Goal: Information Seeking & Learning: Learn about a topic

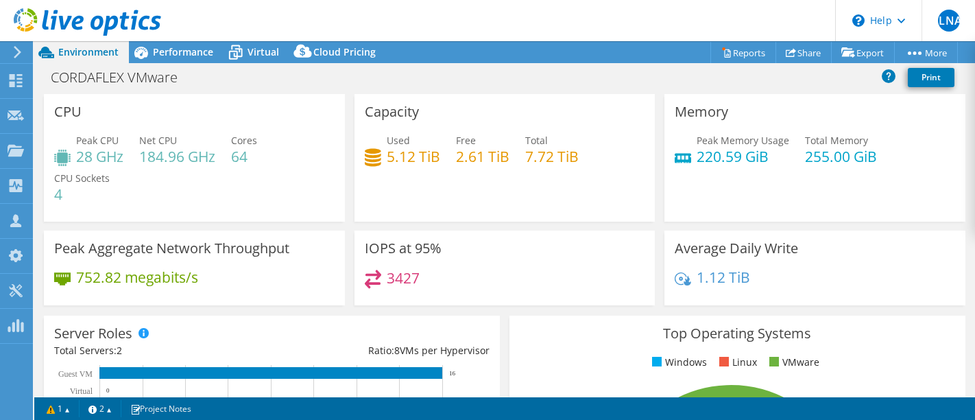
select select "USD"
click at [17, 54] on use at bounding box center [18, 52] width 8 height 12
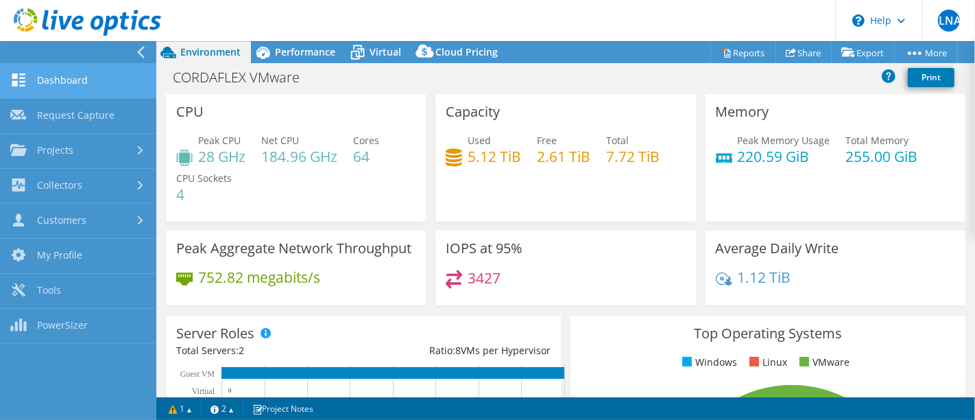
click at [58, 90] on link "Dashboard" at bounding box center [78, 81] width 156 height 35
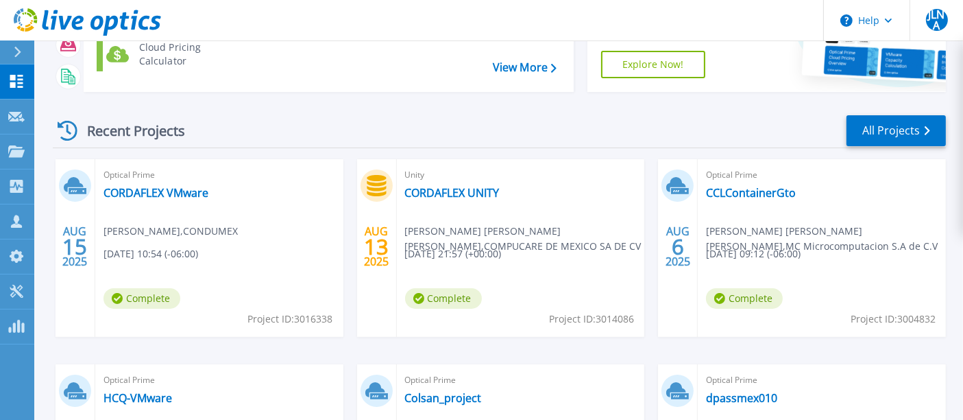
scroll to position [152, 0]
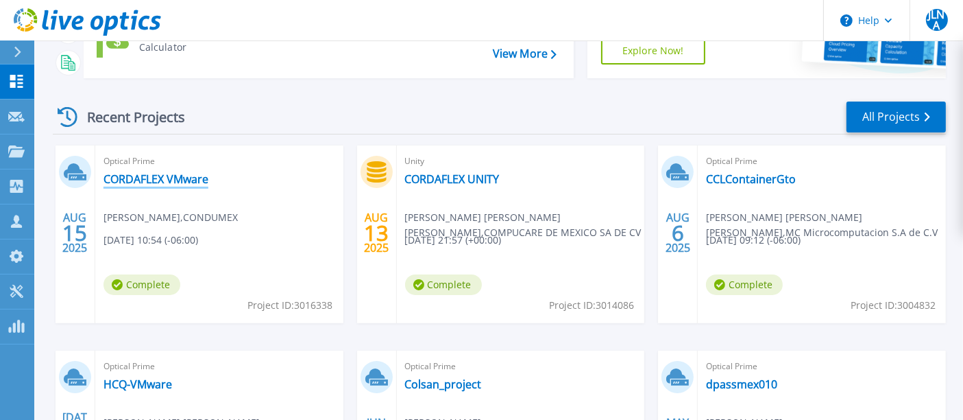
click at [143, 181] on link "CORDAFLEX VMware" at bounding box center [156, 179] width 105 height 14
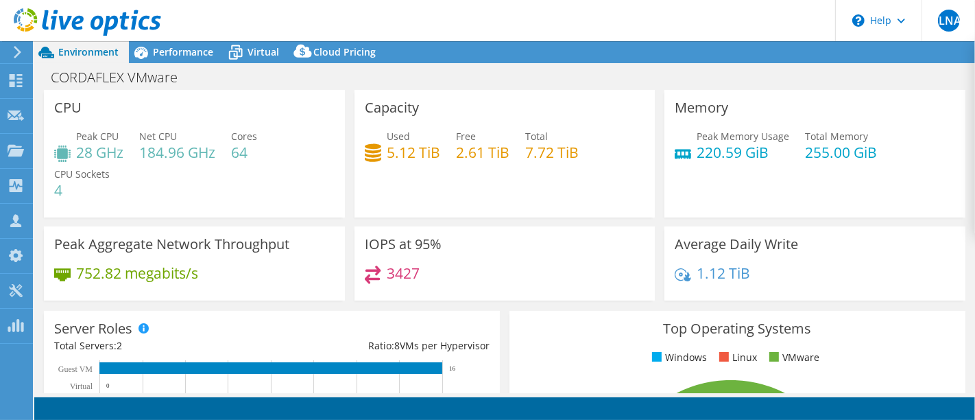
click at [10, 52] on div at bounding box center [15, 52] width 15 height 12
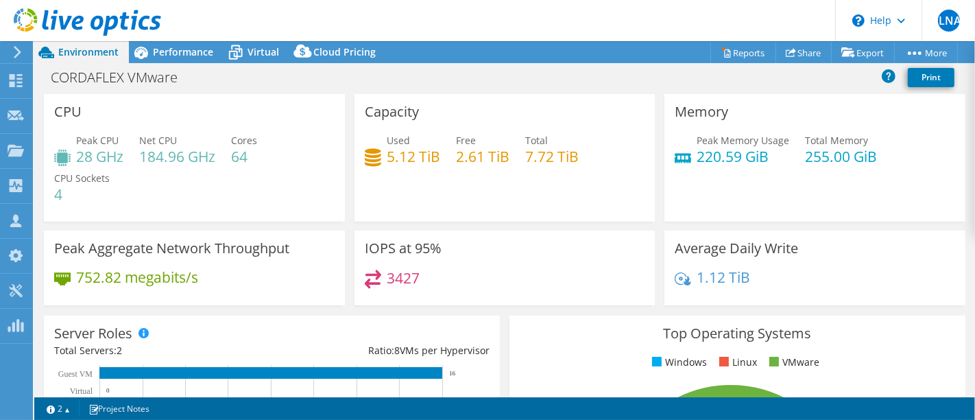
click at [12, 48] on icon at bounding box center [17, 52] width 10 height 12
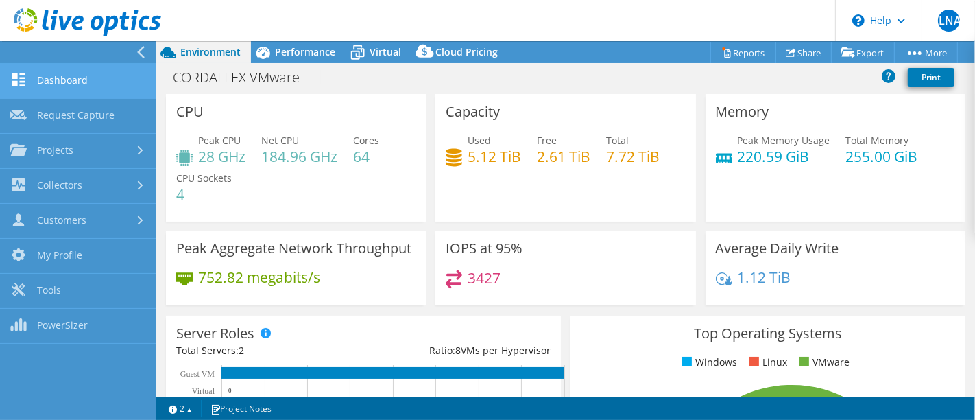
click at [61, 82] on link "Dashboard" at bounding box center [78, 81] width 156 height 35
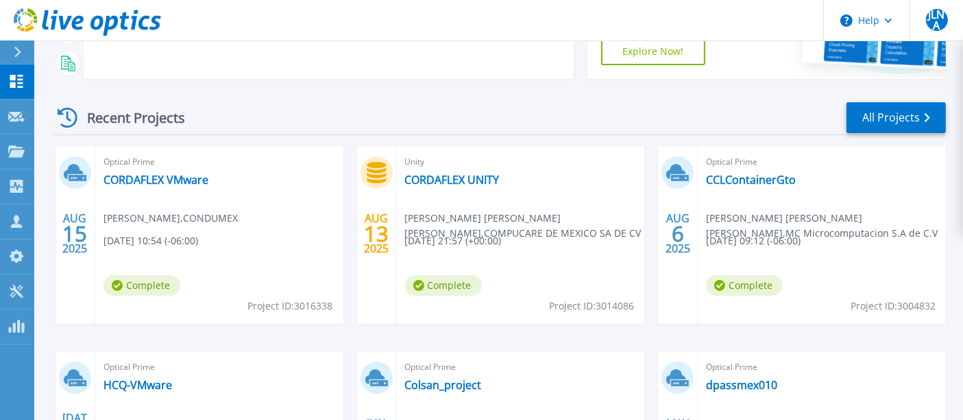
scroll to position [152, 0]
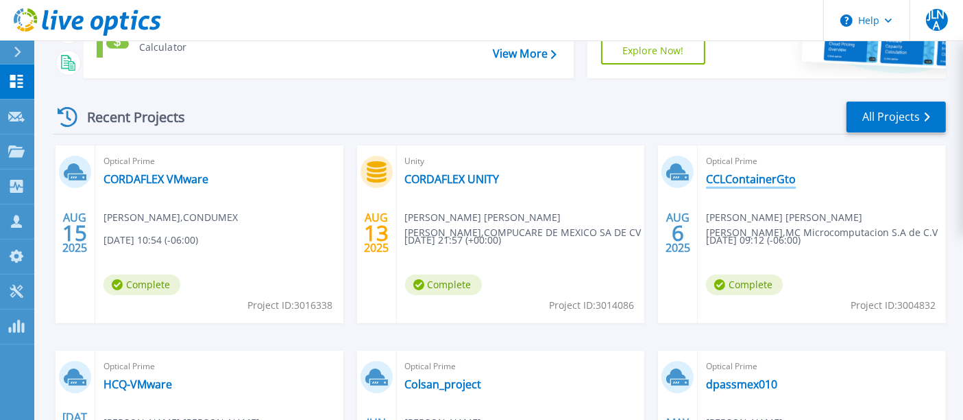
click at [745, 181] on link "CCLContainerGto" at bounding box center [751, 179] width 90 height 14
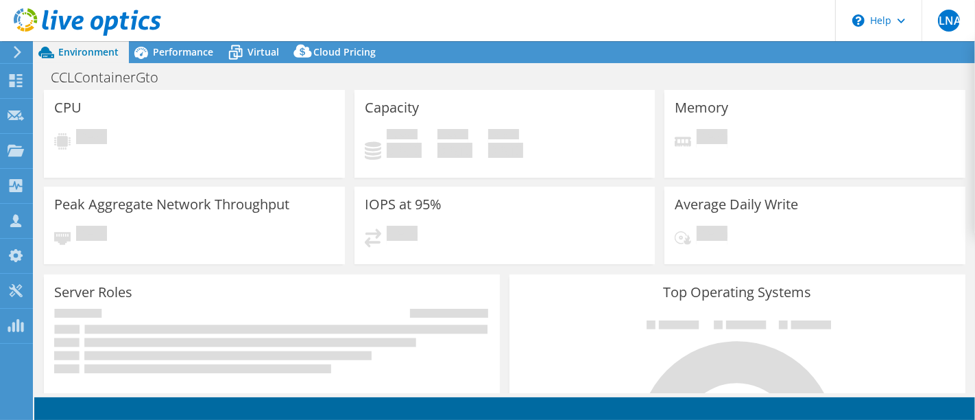
select select "USD"
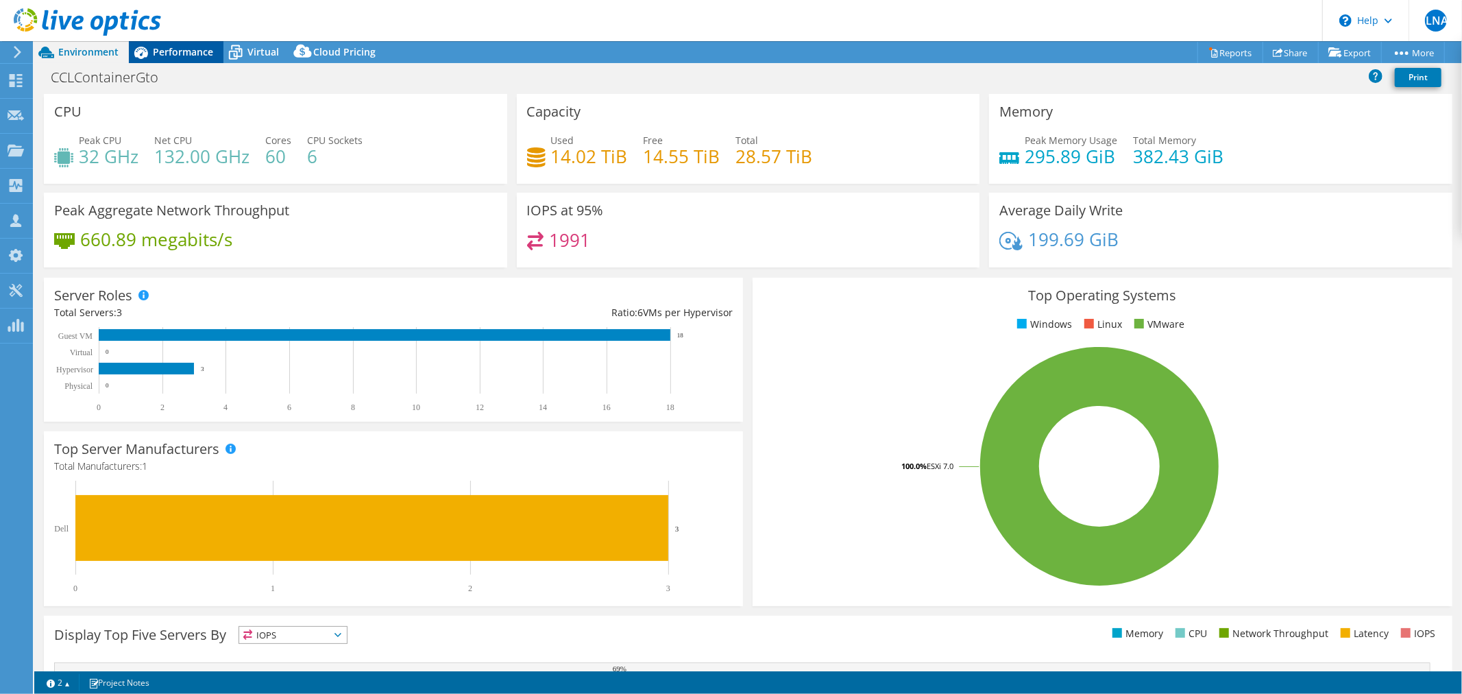
click at [180, 48] on span "Performance" at bounding box center [183, 51] width 60 height 13
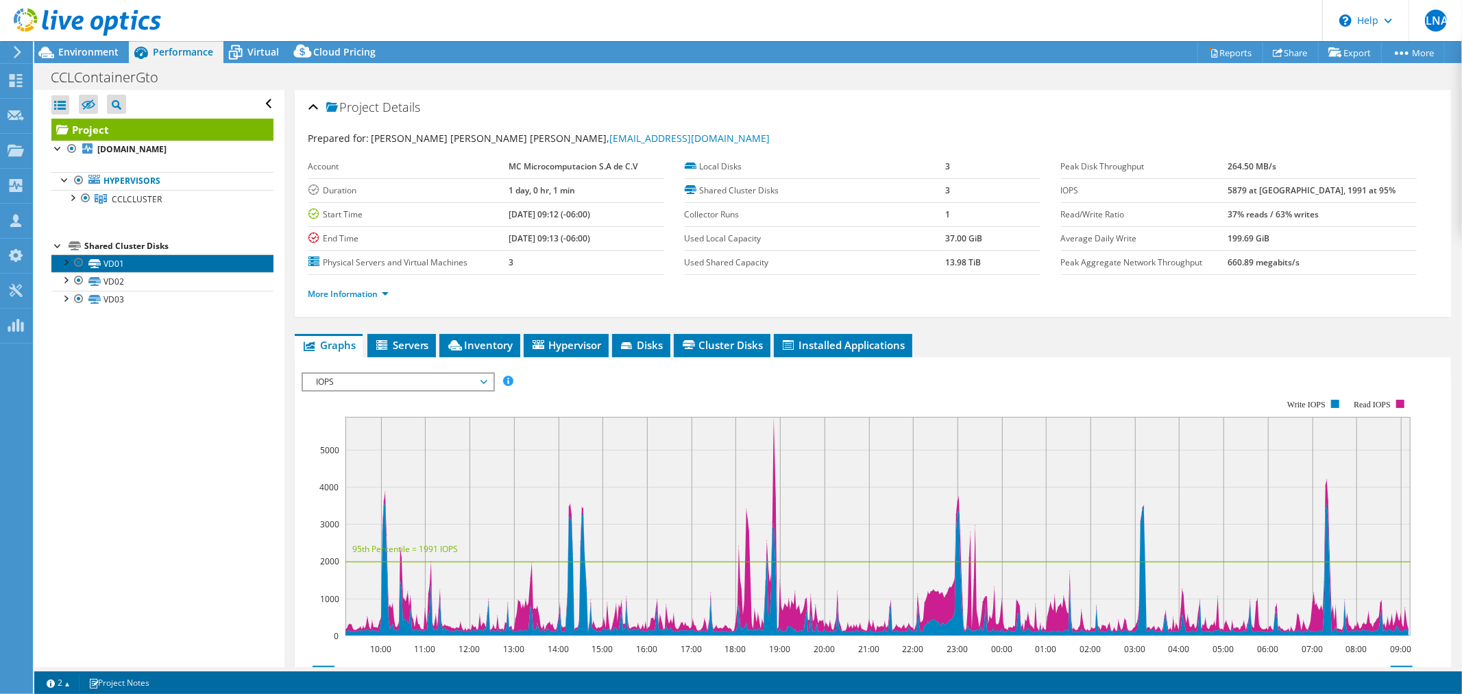
click at [137, 267] on link "VD01" at bounding box center [162, 263] width 222 height 18
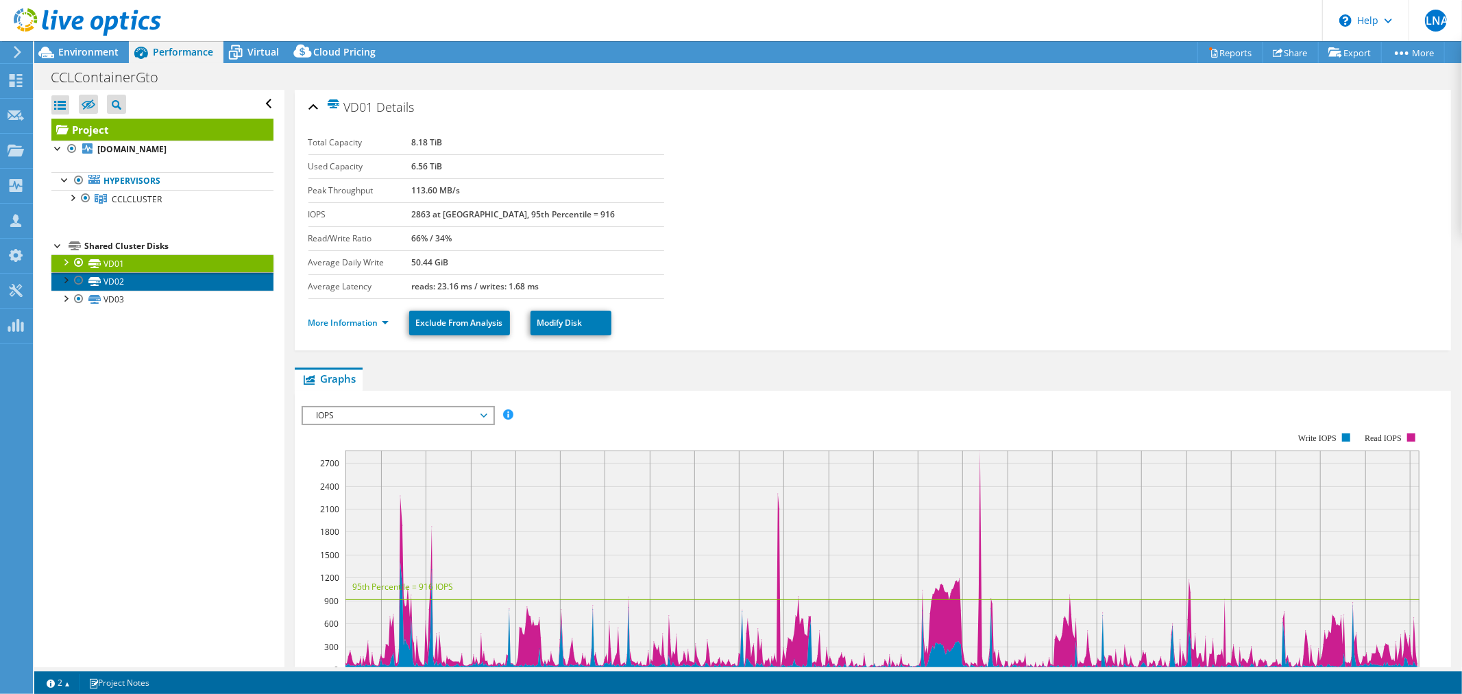
click at [209, 282] on link "VD02" at bounding box center [162, 281] width 222 height 18
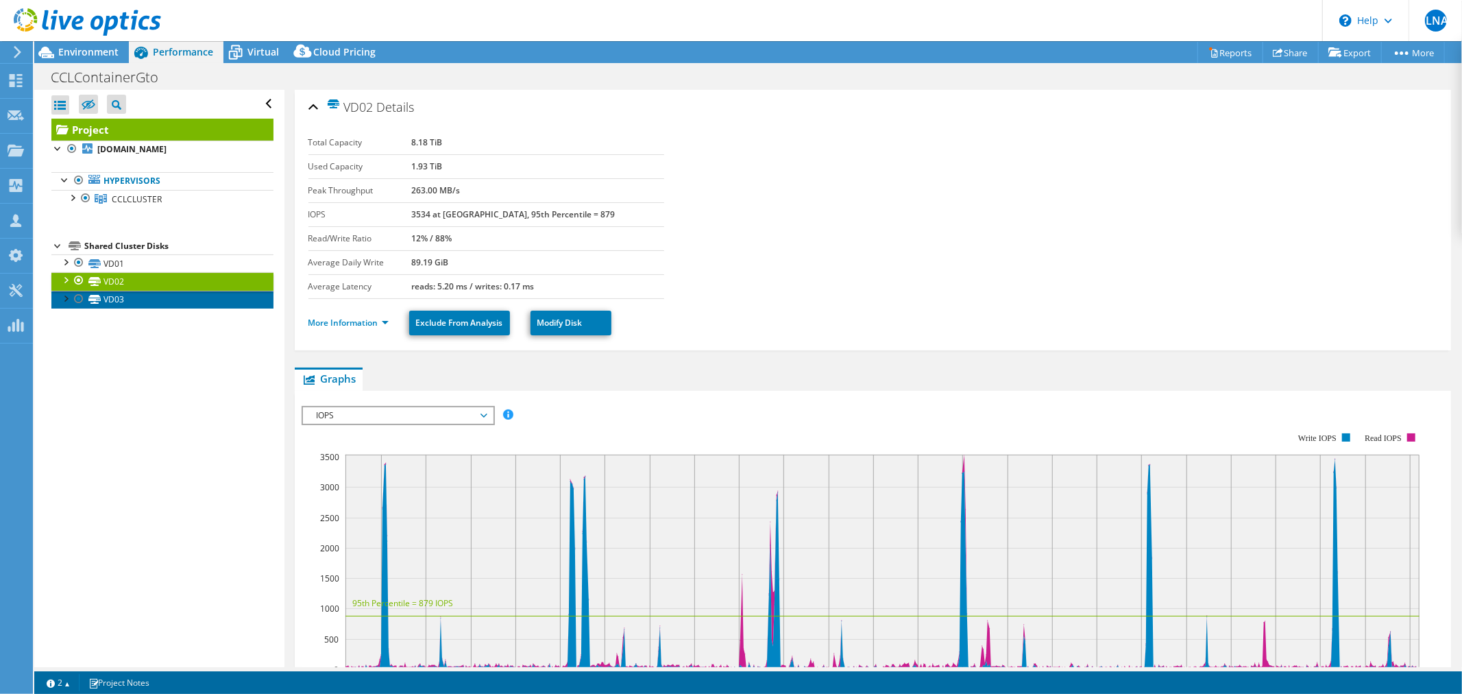
click at [170, 297] on link "VD03" at bounding box center [162, 300] width 222 height 18
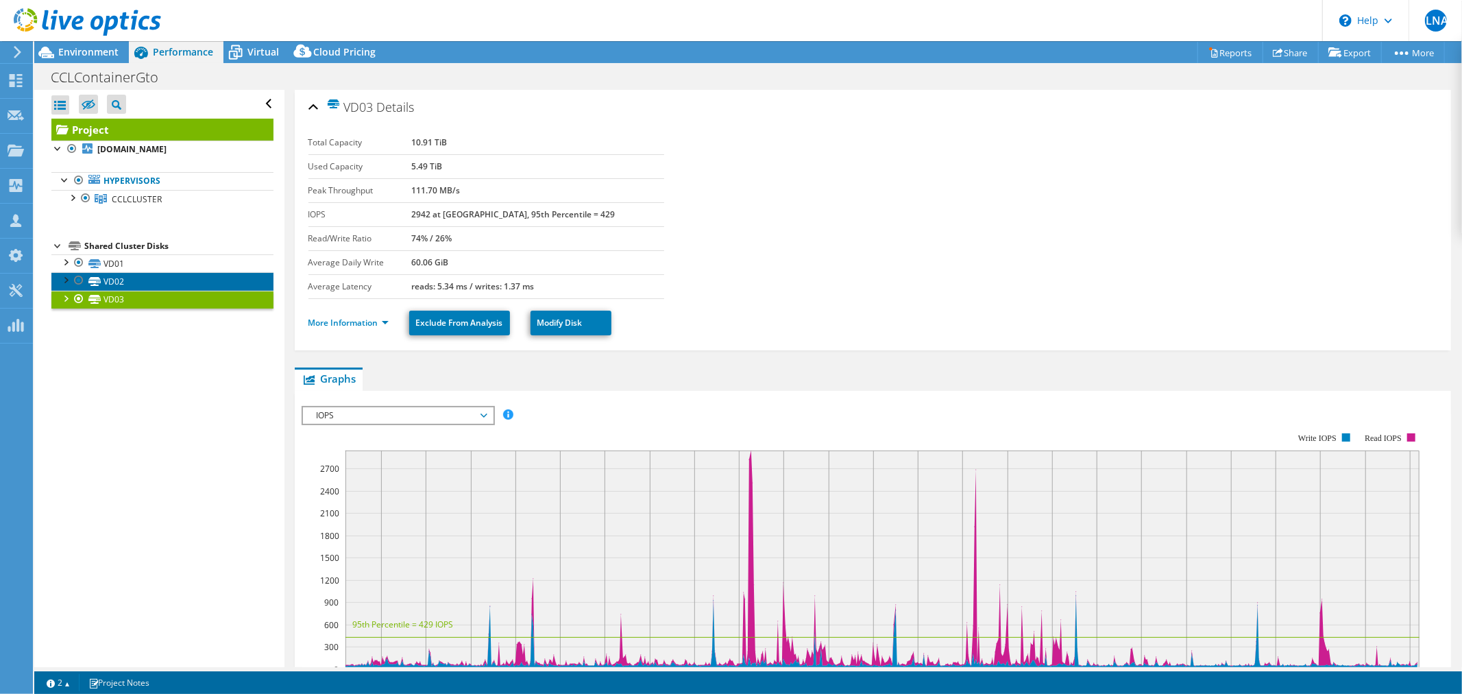
click at [176, 284] on link "VD02" at bounding box center [162, 281] width 222 height 18
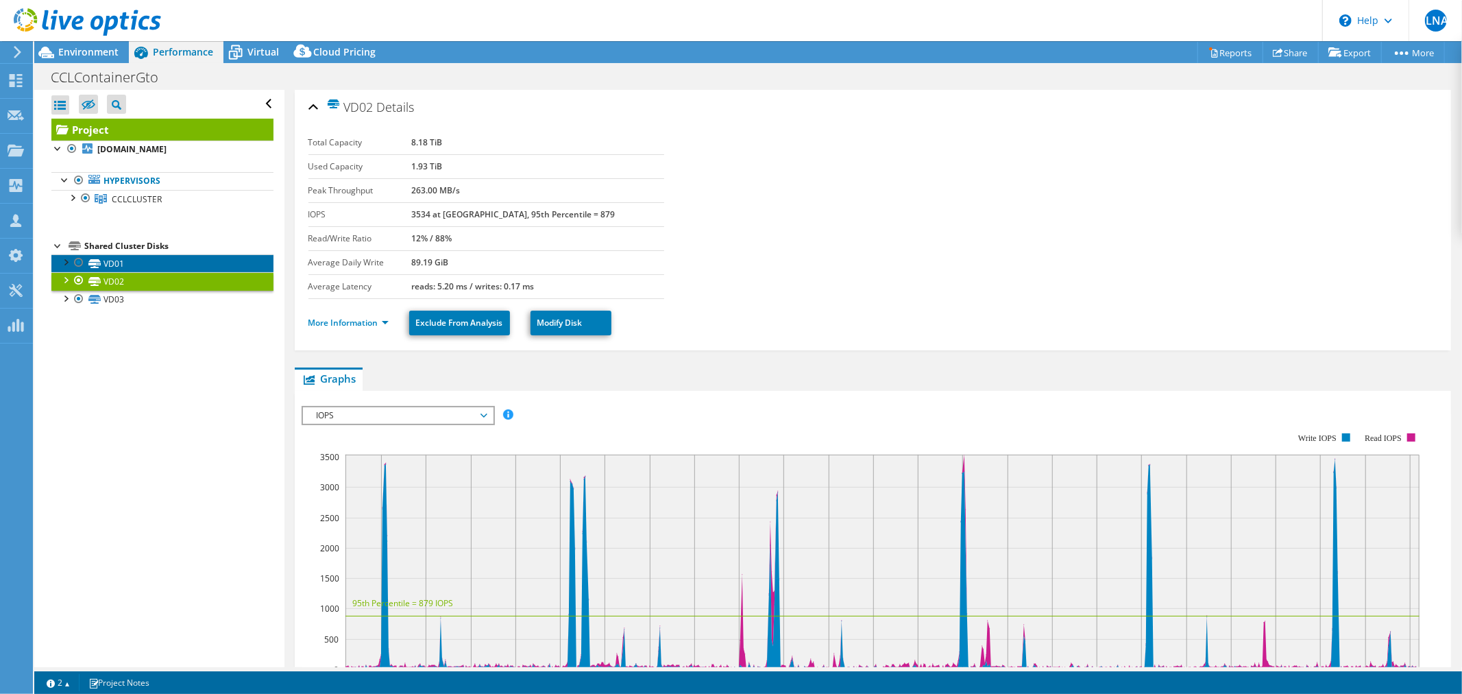
click at [175, 267] on link "VD01" at bounding box center [162, 263] width 222 height 18
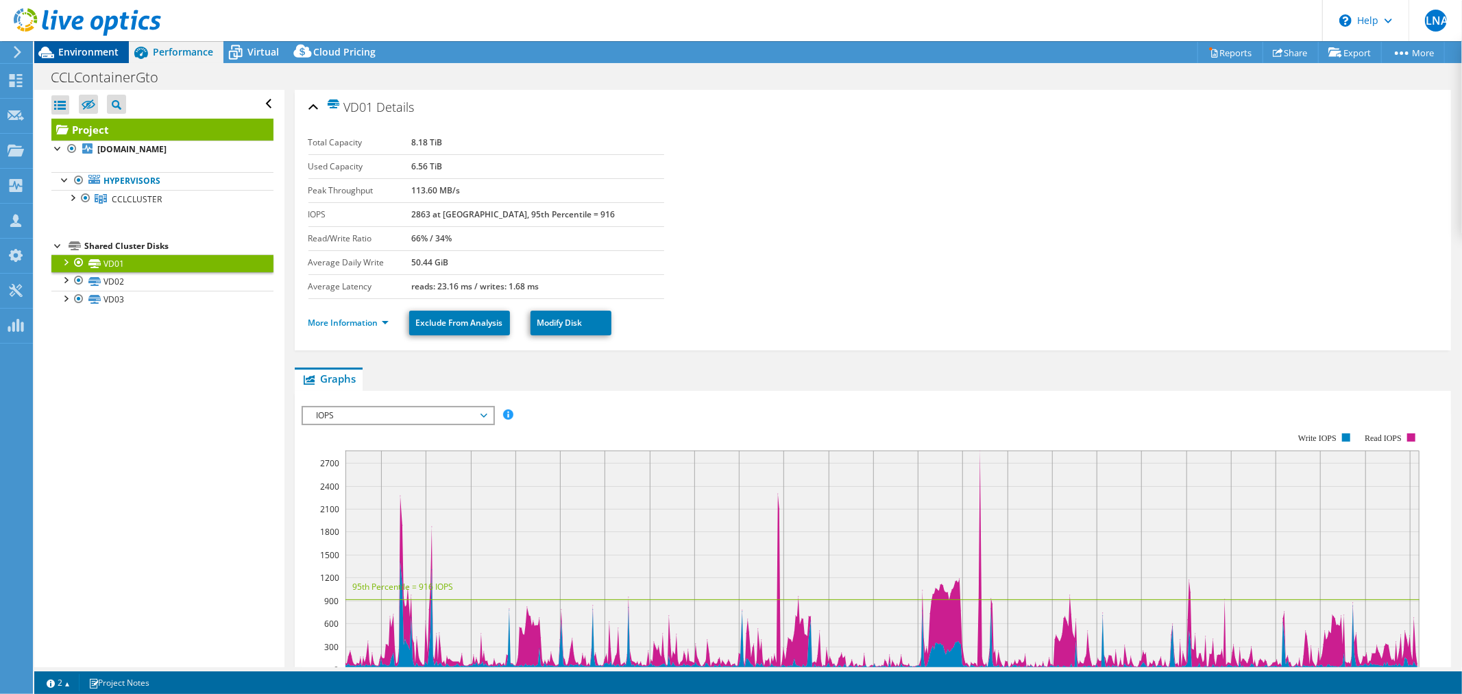
click at [100, 50] on span "Environment" at bounding box center [88, 51] width 60 height 13
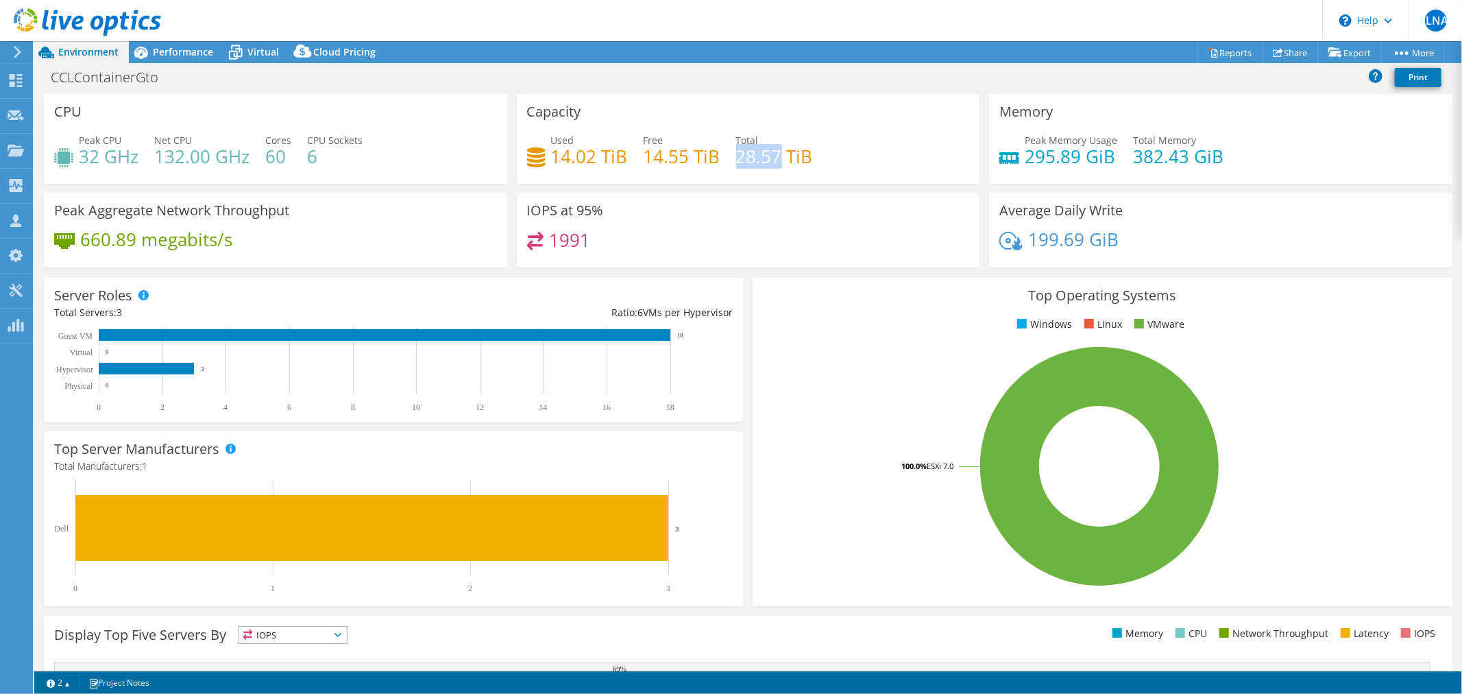
drag, startPoint x: 731, startPoint y: 154, endPoint x: 773, endPoint y: 153, distance: 41.1
click at [773, 153] on h4 "28.57 TiB" at bounding box center [774, 156] width 77 height 15
copy h4 "28.57"
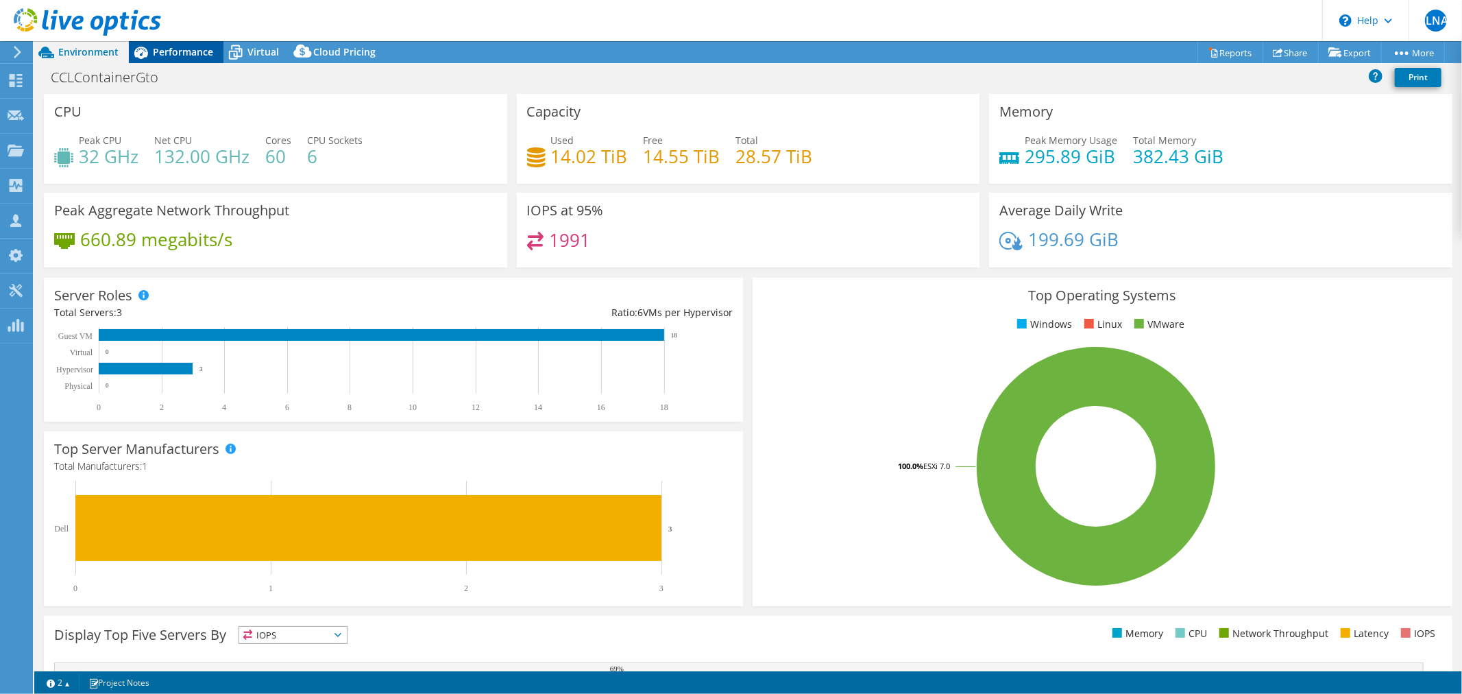
click at [183, 50] on span "Performance" at bounding box center [183, 51] width 60 height 13
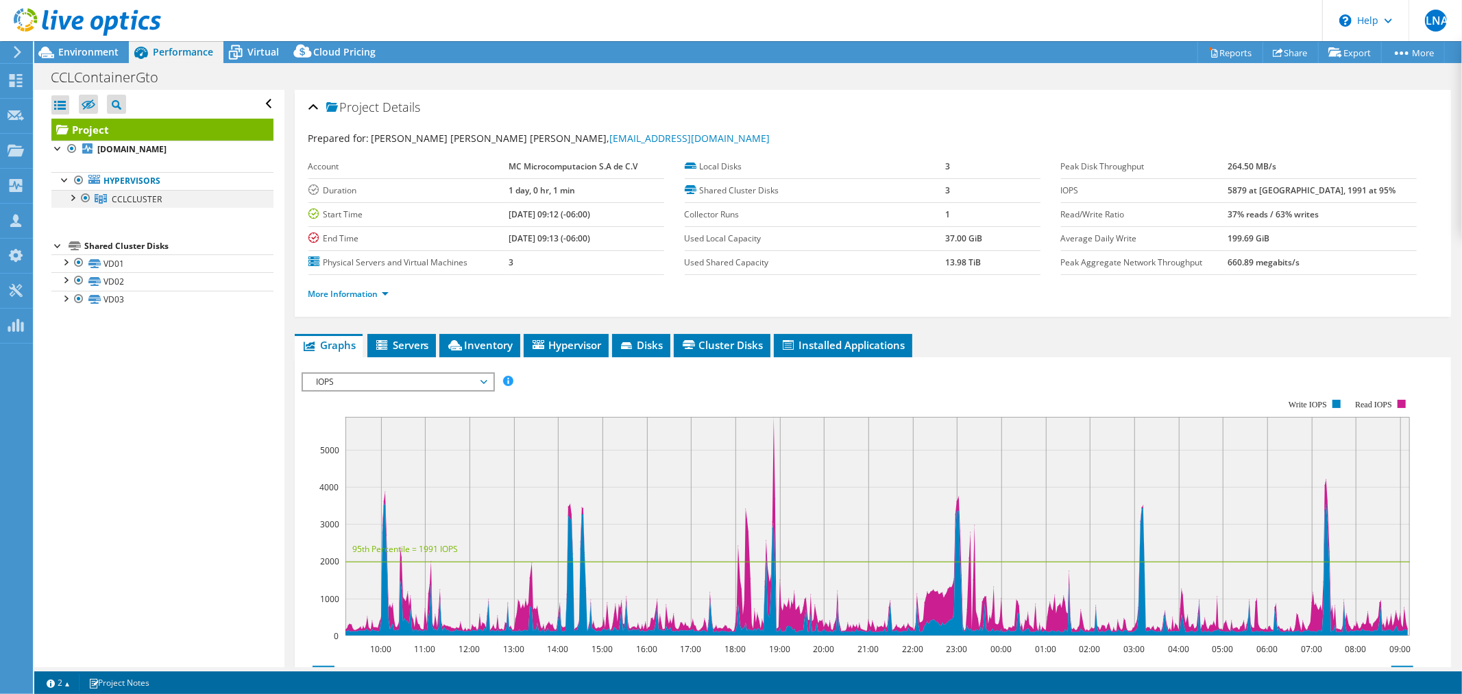
click at [76, 197] on div at bounding box center [72, 197] width 14 height 14
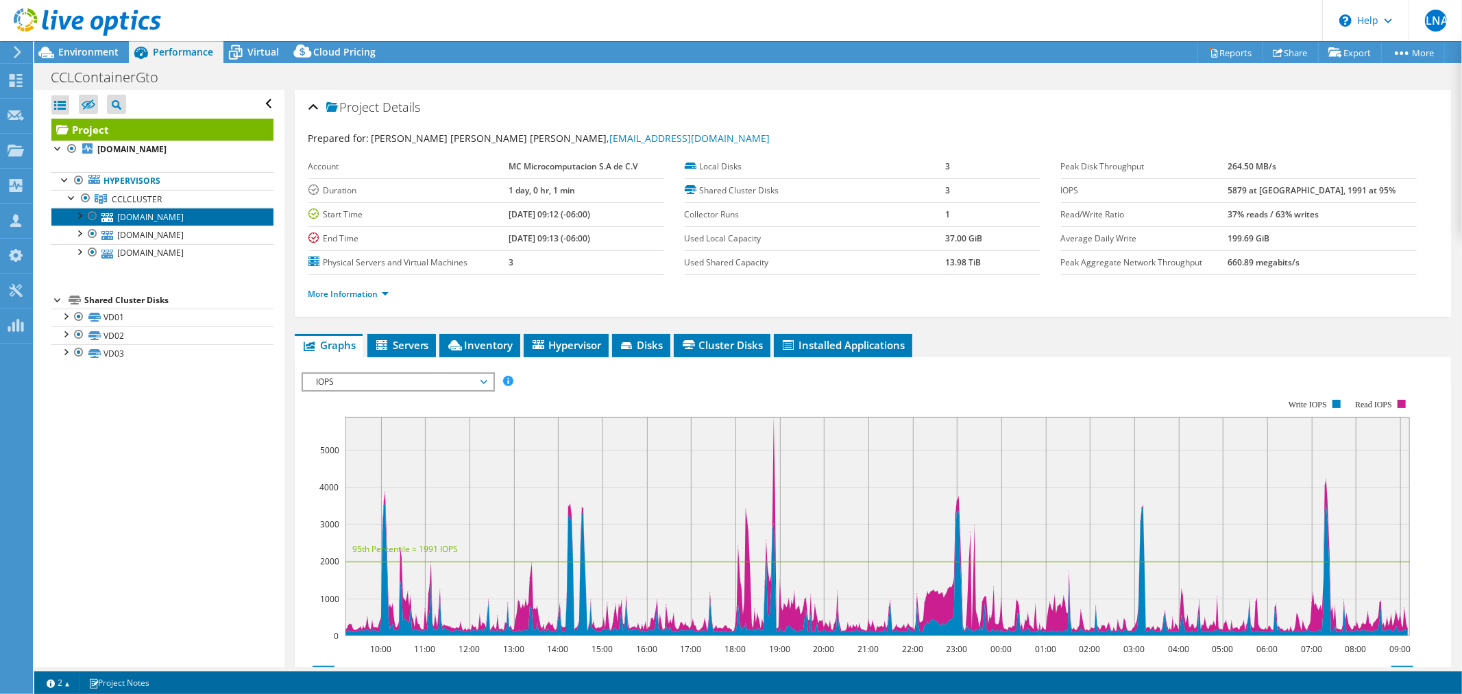
click at [218, 214] on link "[DOMAIN_NAME]" at bounding box center [162, 217] width 222 height 18
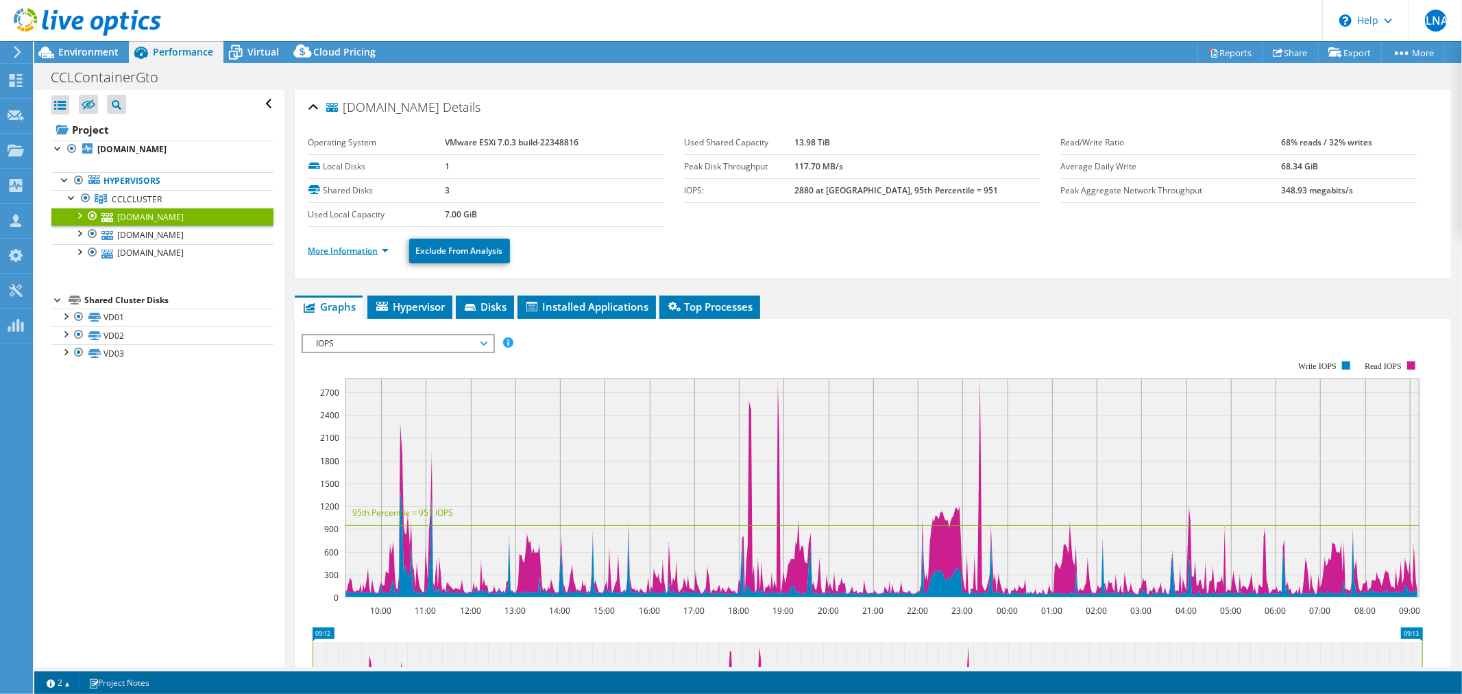
click at [314, 249] on link "More Information" at bounding box center [348, 251] width 80 height 12
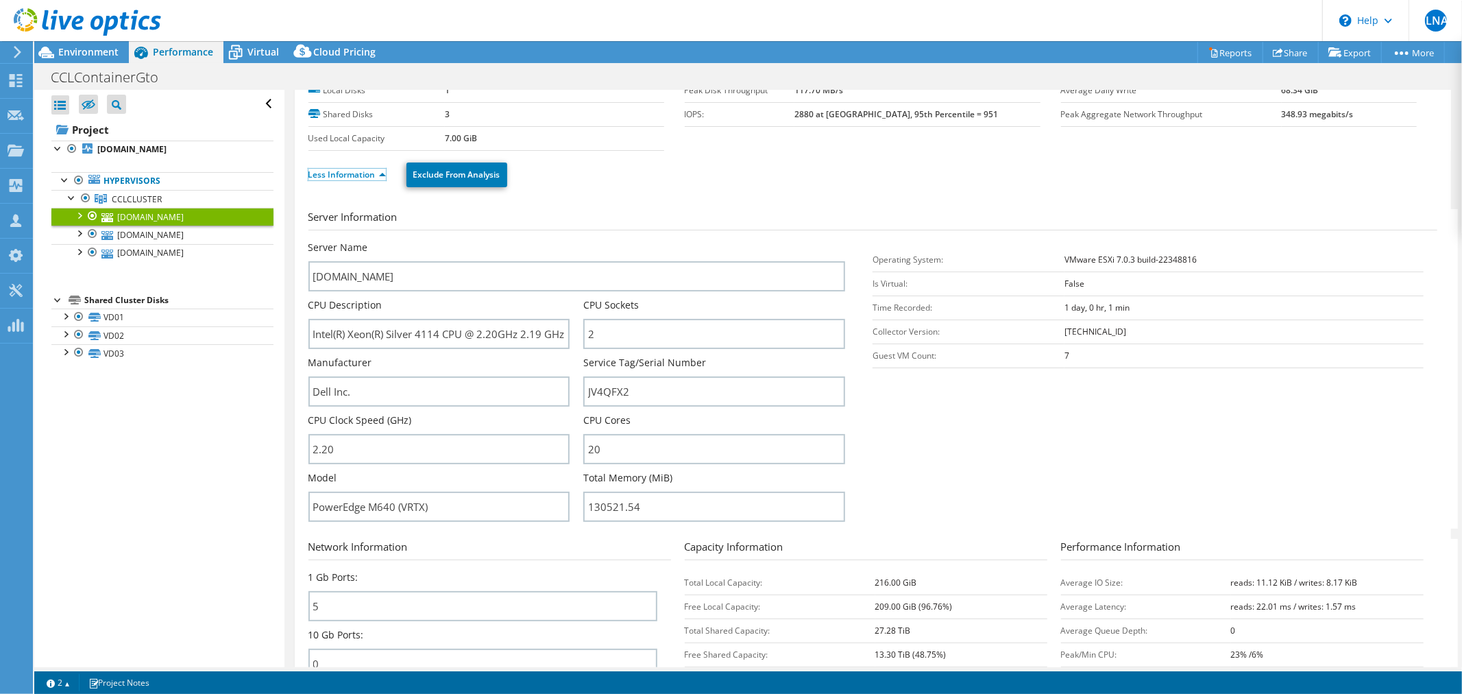
scroll to position [152, 0]
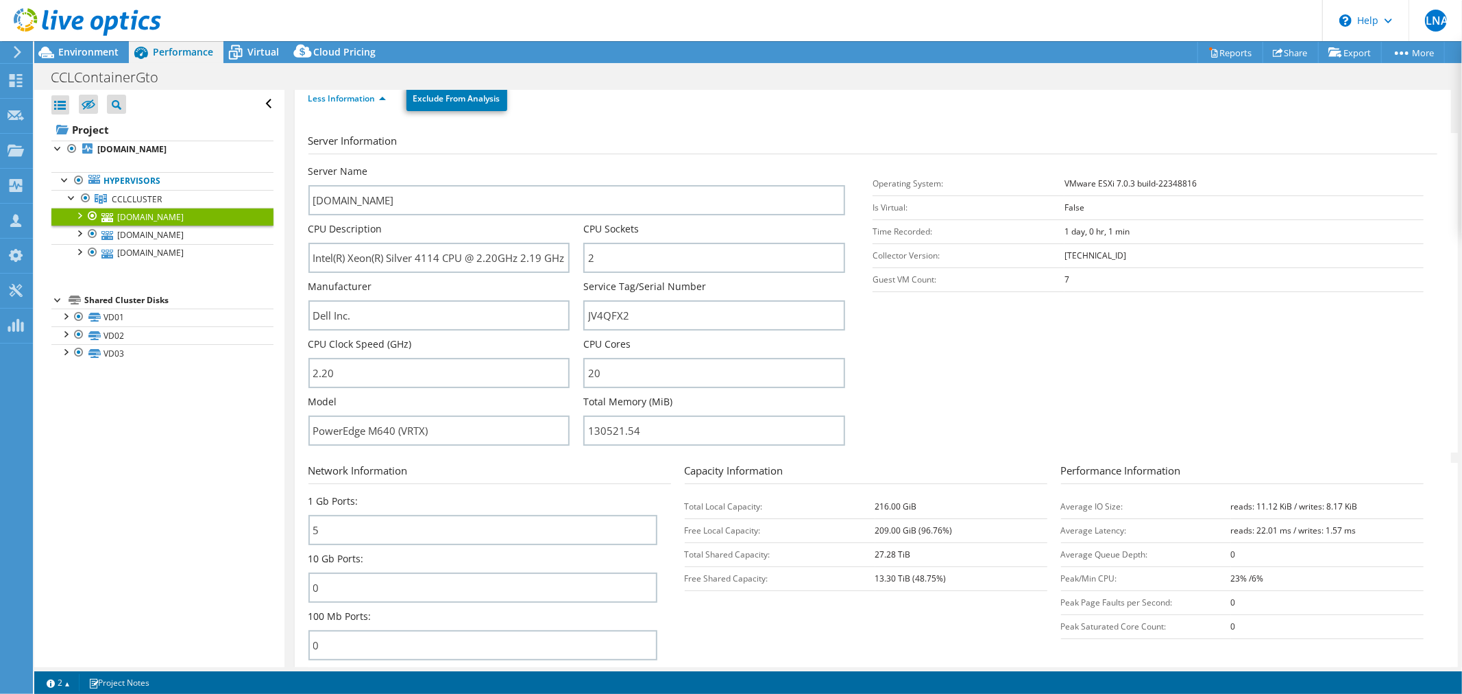
drag, startPoint x: 650, startPoint y: 420, endPoint x: 934, endPoint y: 407, distance: 284.8
click at [934, 407] on section "Server Information Server Name [DOMAIN_NAME] CPU Description Intel(R) Xeon(R) S…" at bounding box center [876, 292] width 1136 height 319
click at [221, 236] on link "[DOMAIN_NAME]" at bounding box center [162, 235] width 222 height 18
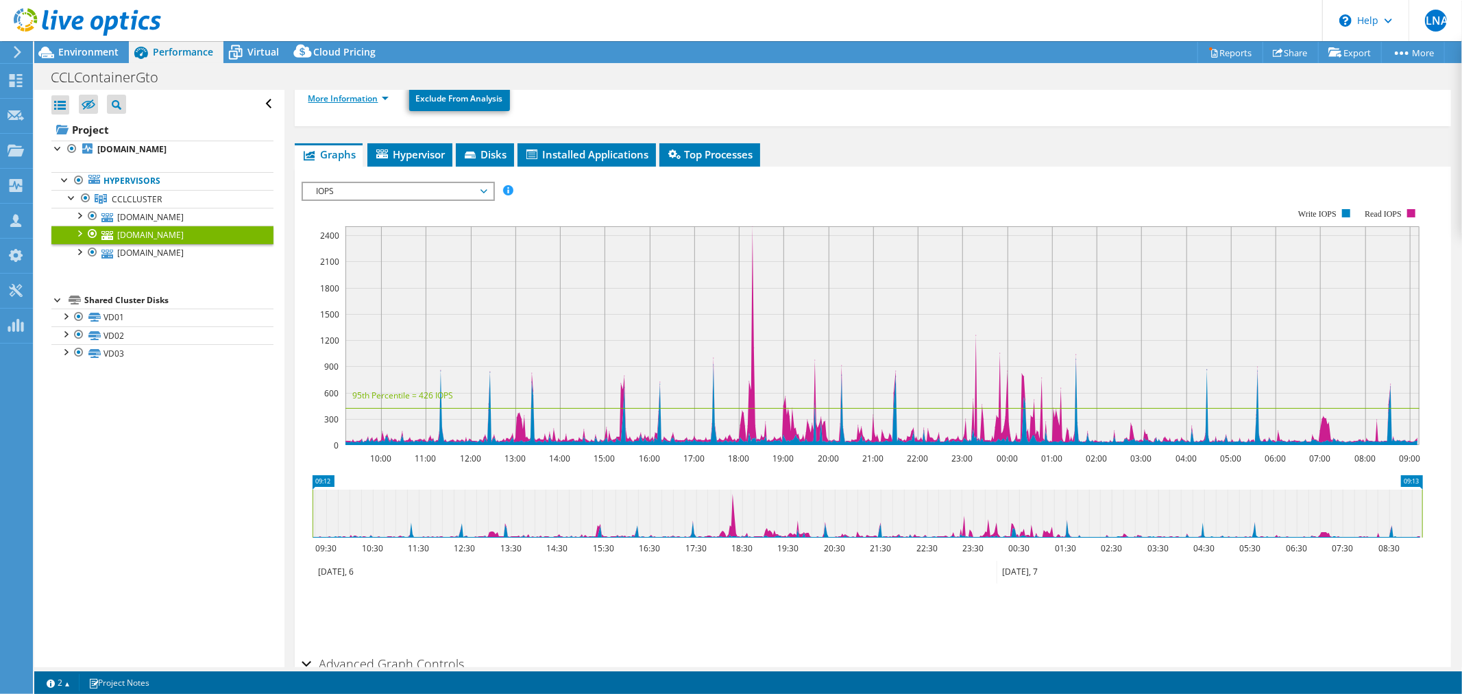
click at [334, 101] on link "More Information" at bounding box center [348, 99] width 80 height 12
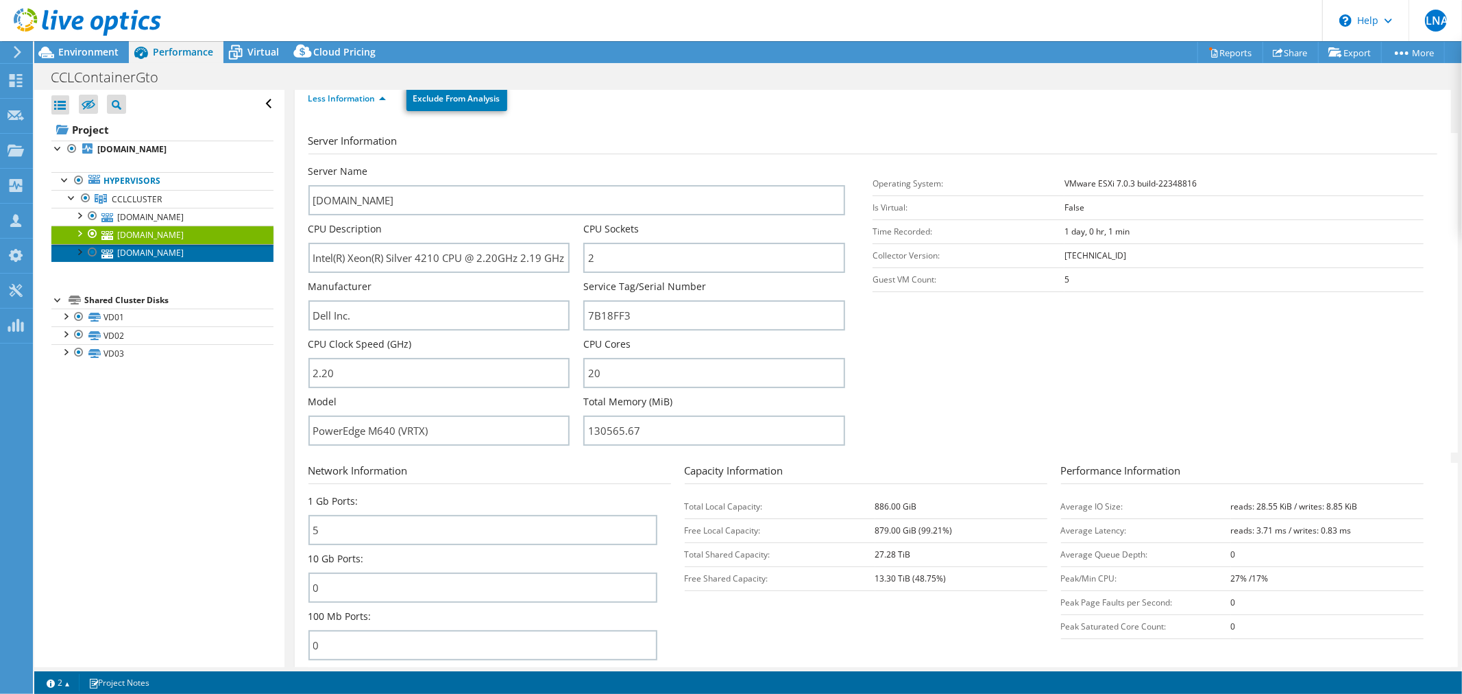
click at [147, 258] on link "[DOMAIN_NAME]" at bounding box center [162, 253] width 222 height 18
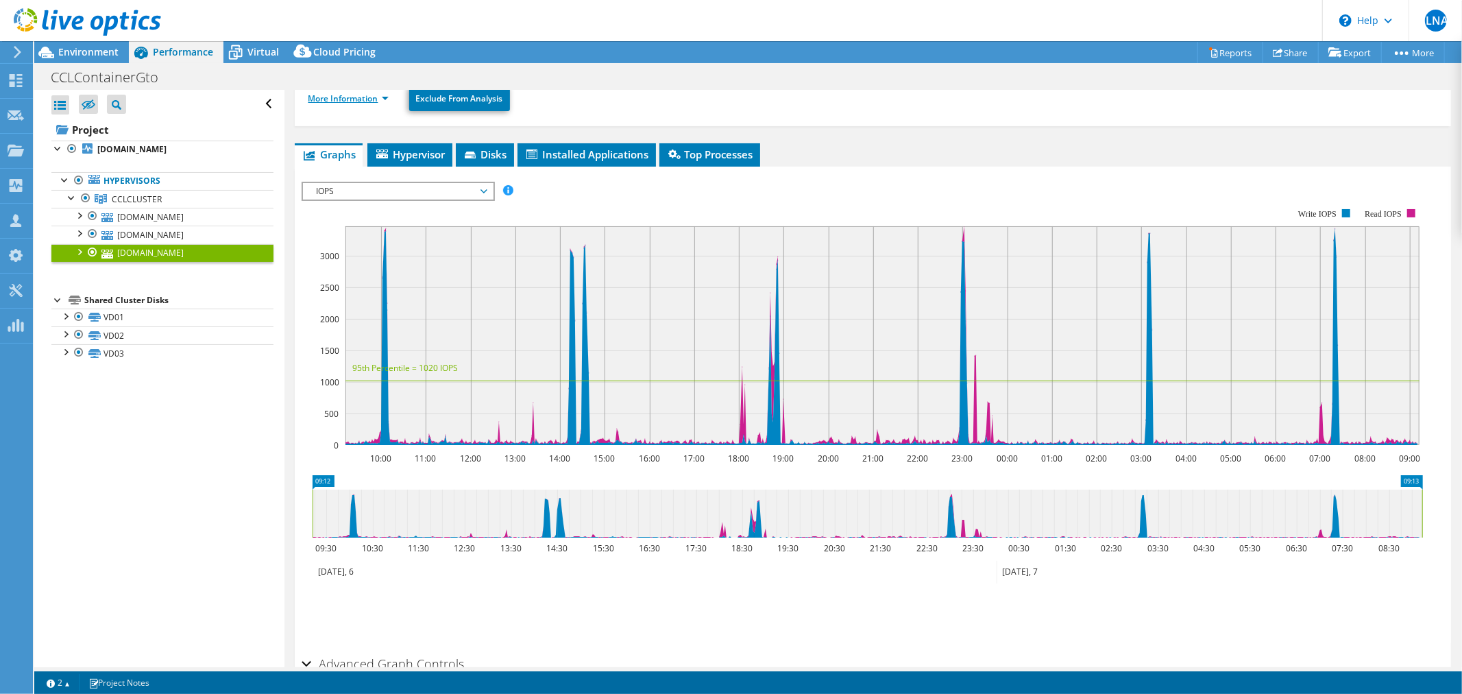
click at [330, 101] on link "More Information" at bounding box center [348, 99] width 80 height 12
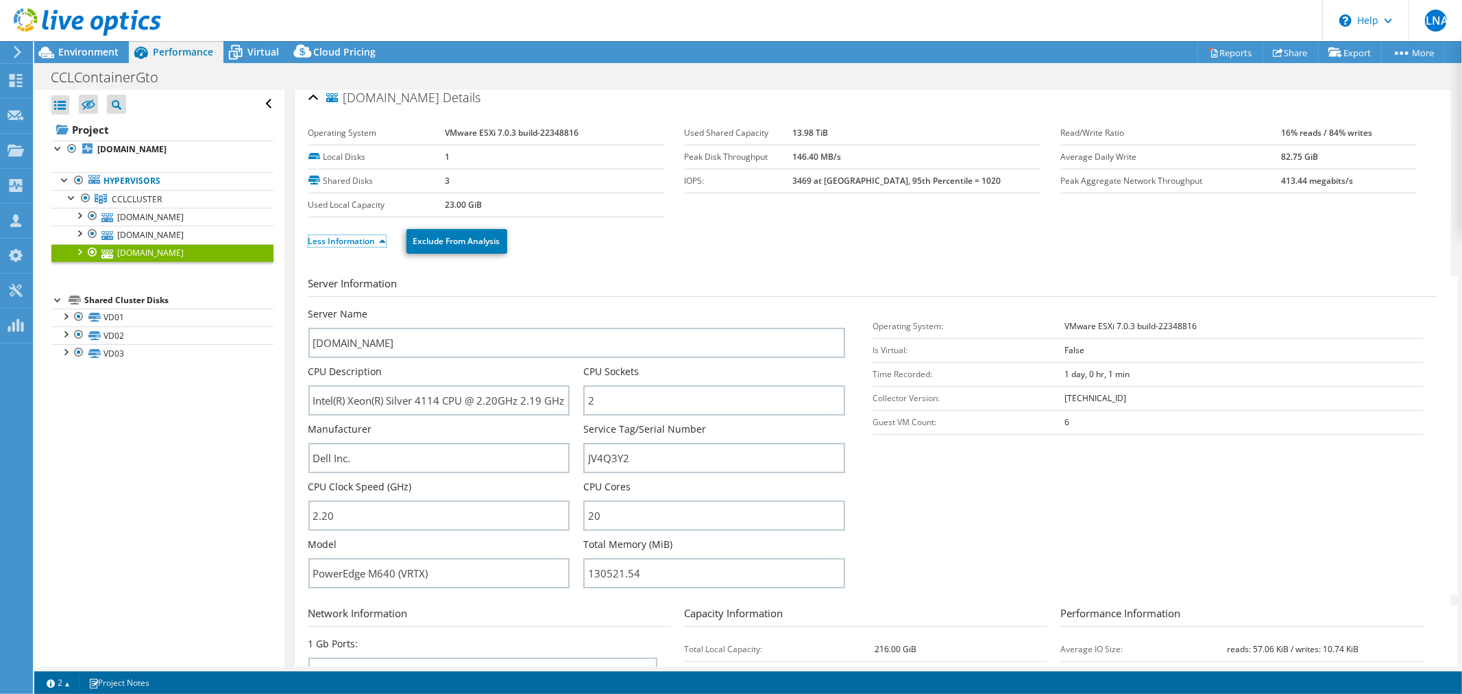
scroll to position [0, 0]
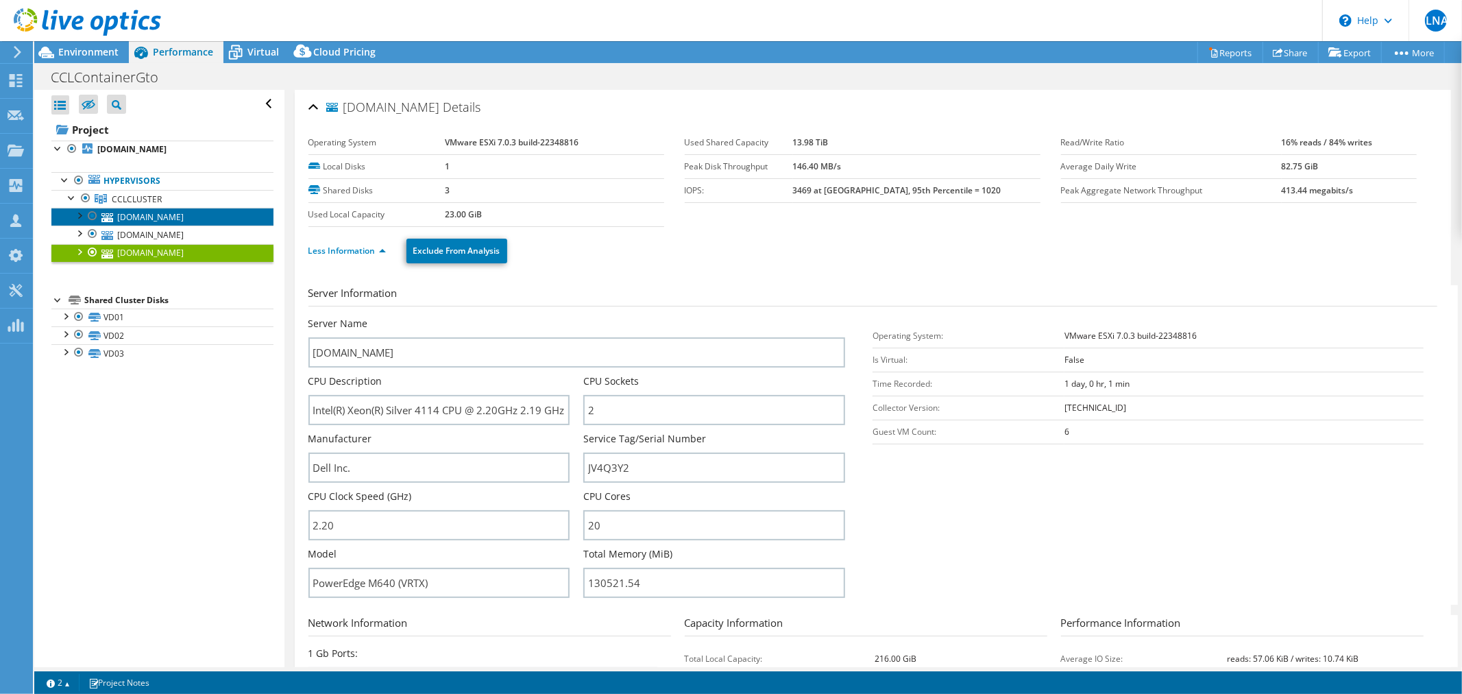
click at [187, 223] on link "[DOMAIN_NAME]" at bounding box center [162, 217] width 222 height 18
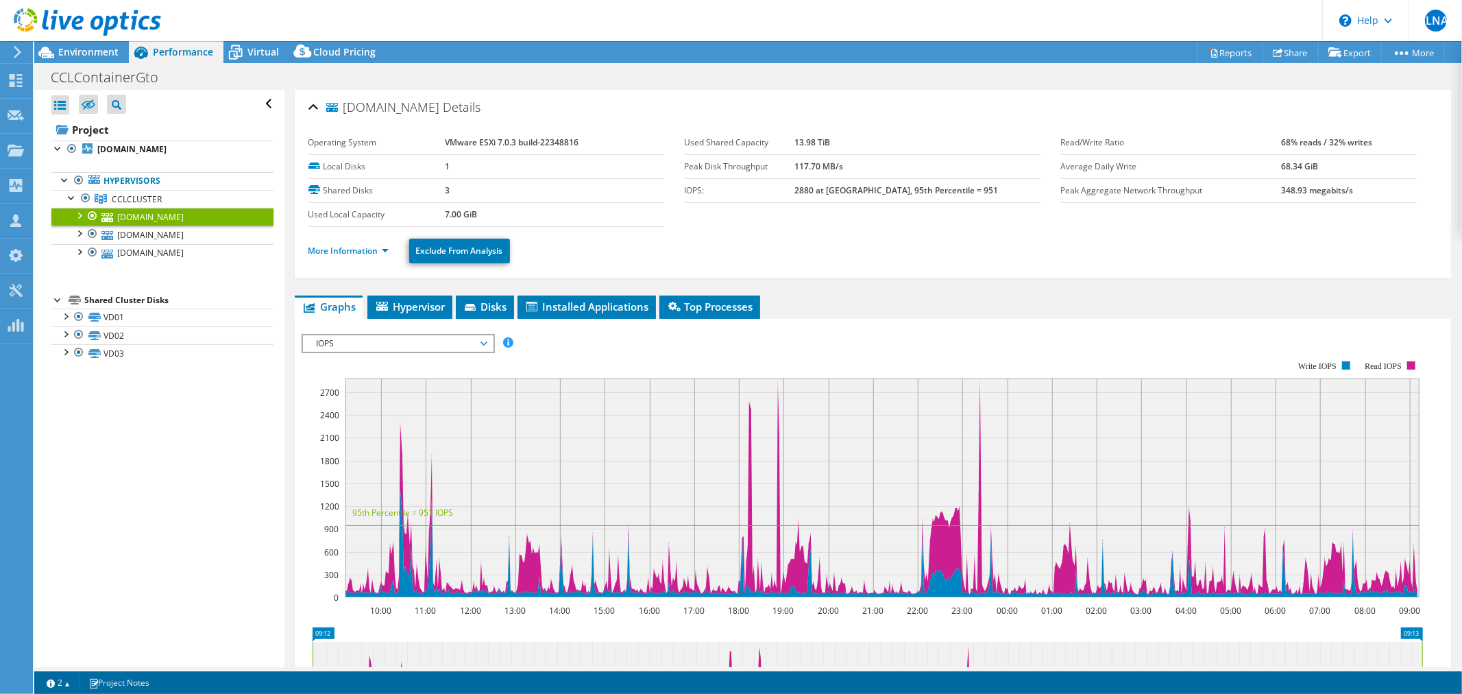
click at [444, 341] on span "IOPS" at bounding box center [398, 343] width 176 height 16
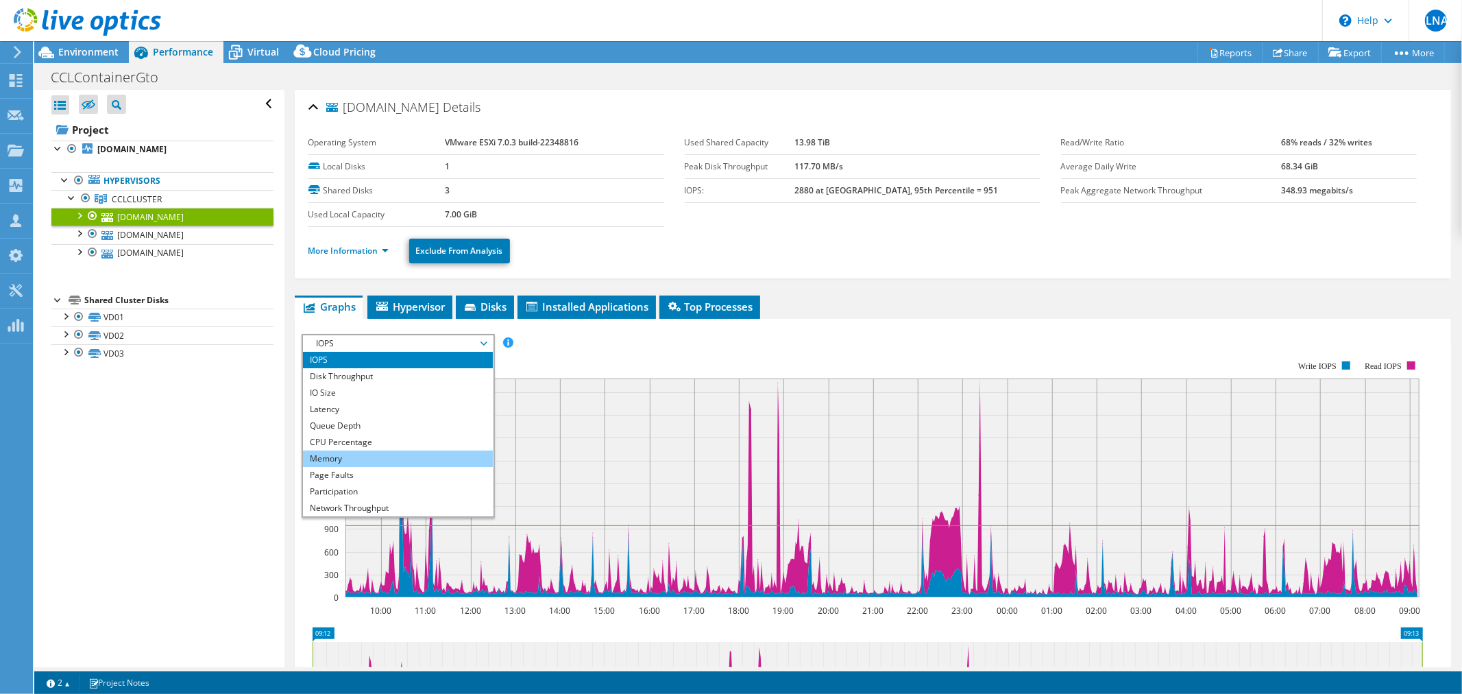
click at [367, 457] on li "Memory" at bounding box center [398, 458] width 190 height 16
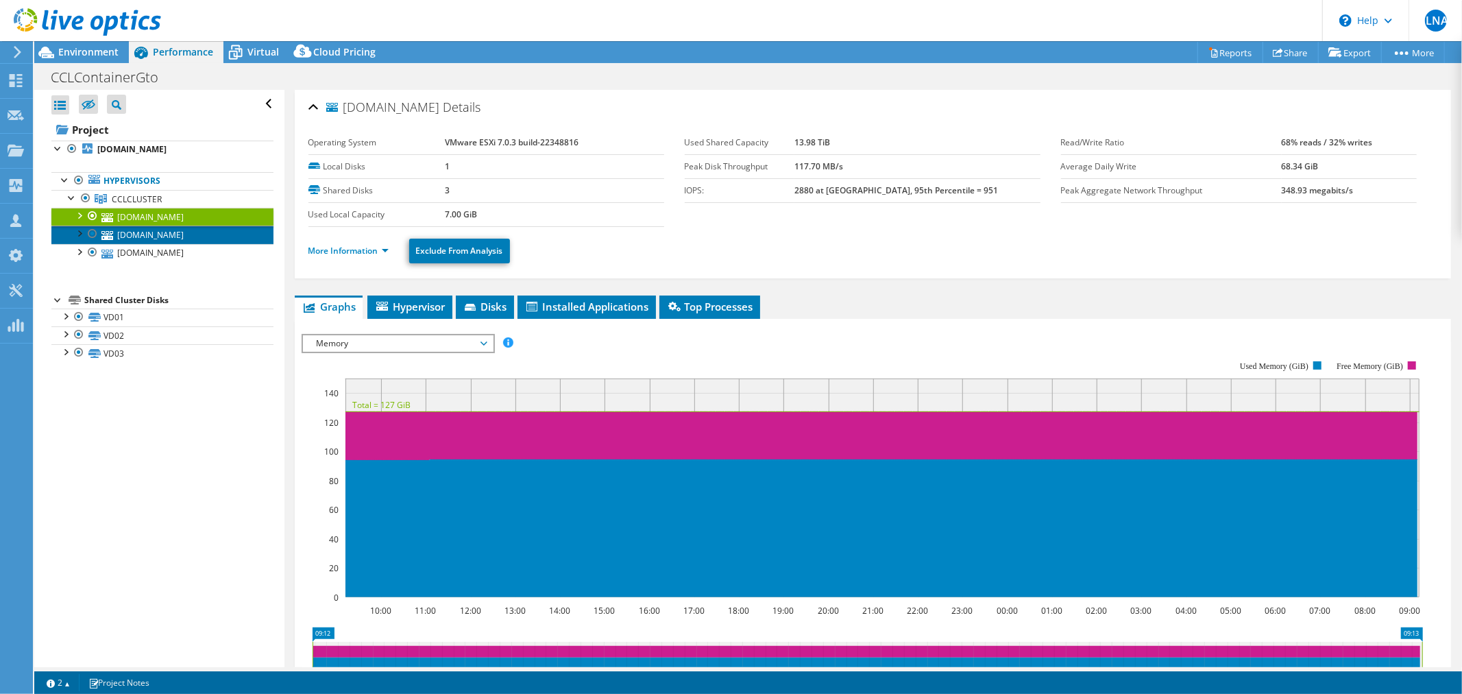
click at [225, 232] on link "[DOMAIN_NAME]" at bounding box center [162, 235] width 222 height 18
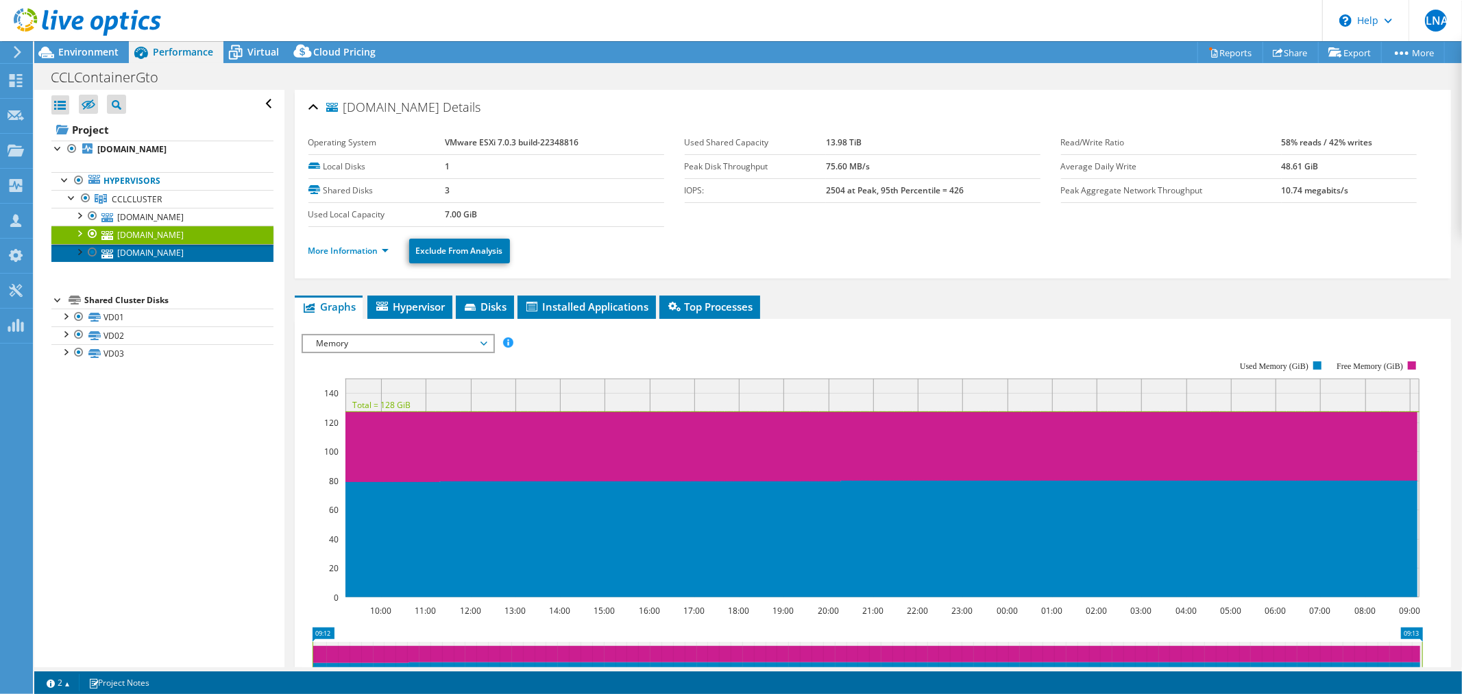
click at [215, 254] on link "[DOMAIN_NAME]" at bounding box center [162, 253] width 222 height 18
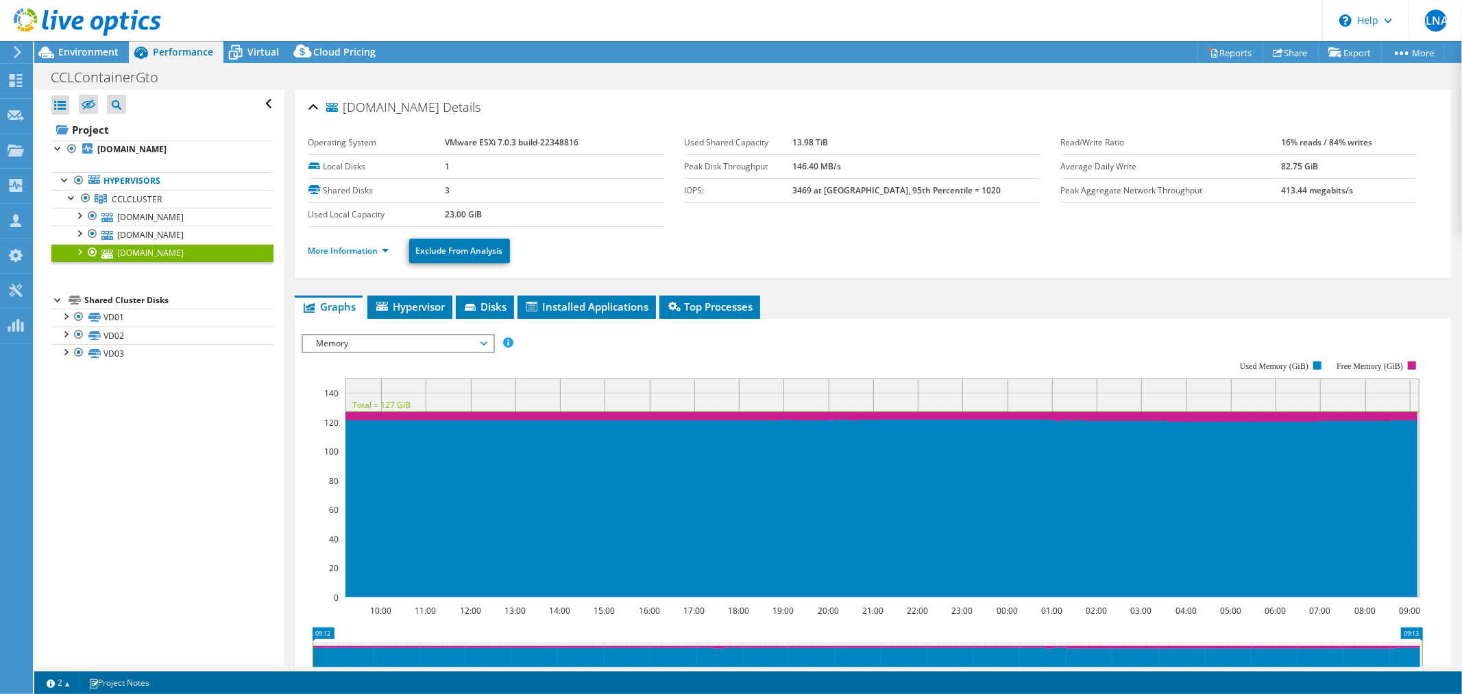
click at [406, 337] on span "Memory" at bounding box center [398, 343] width 176 height 16
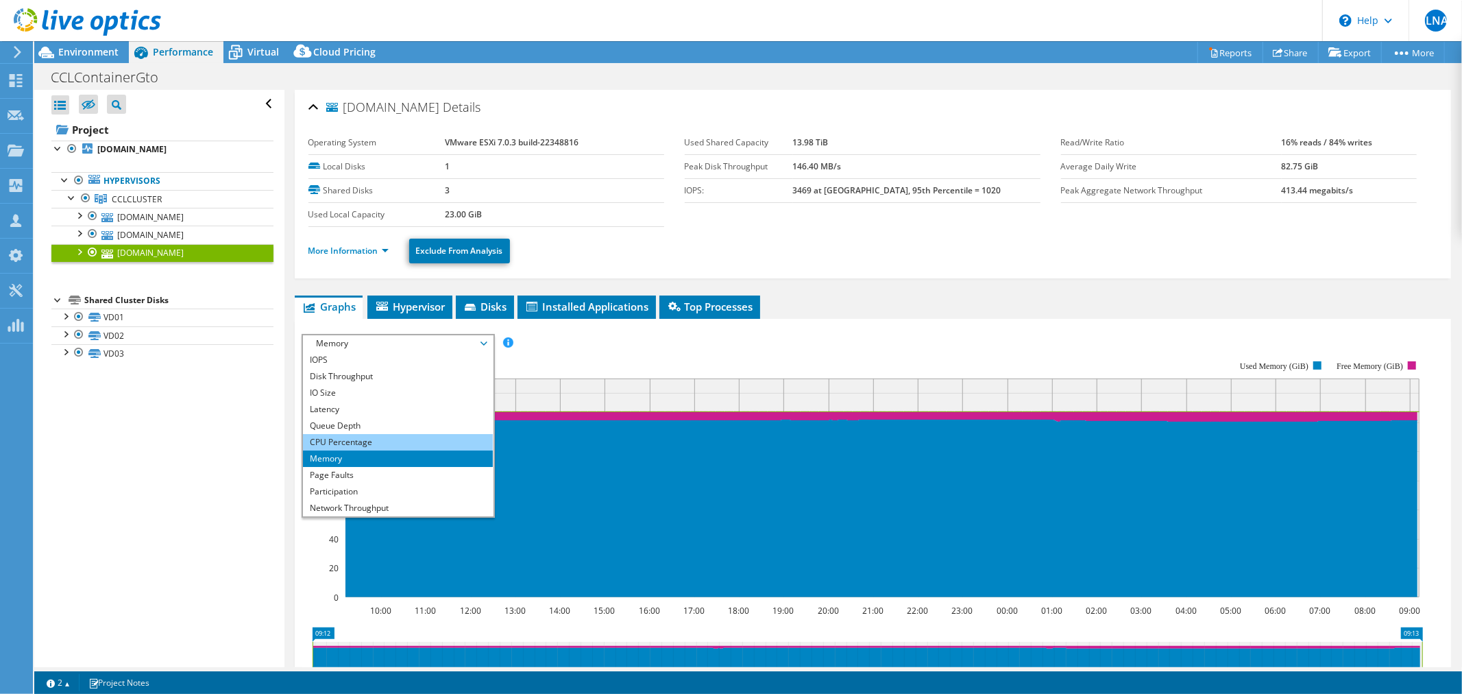
click at [359, 440] on li "CPU Percentage" at bounding box center [398, 442] width 190 height 16
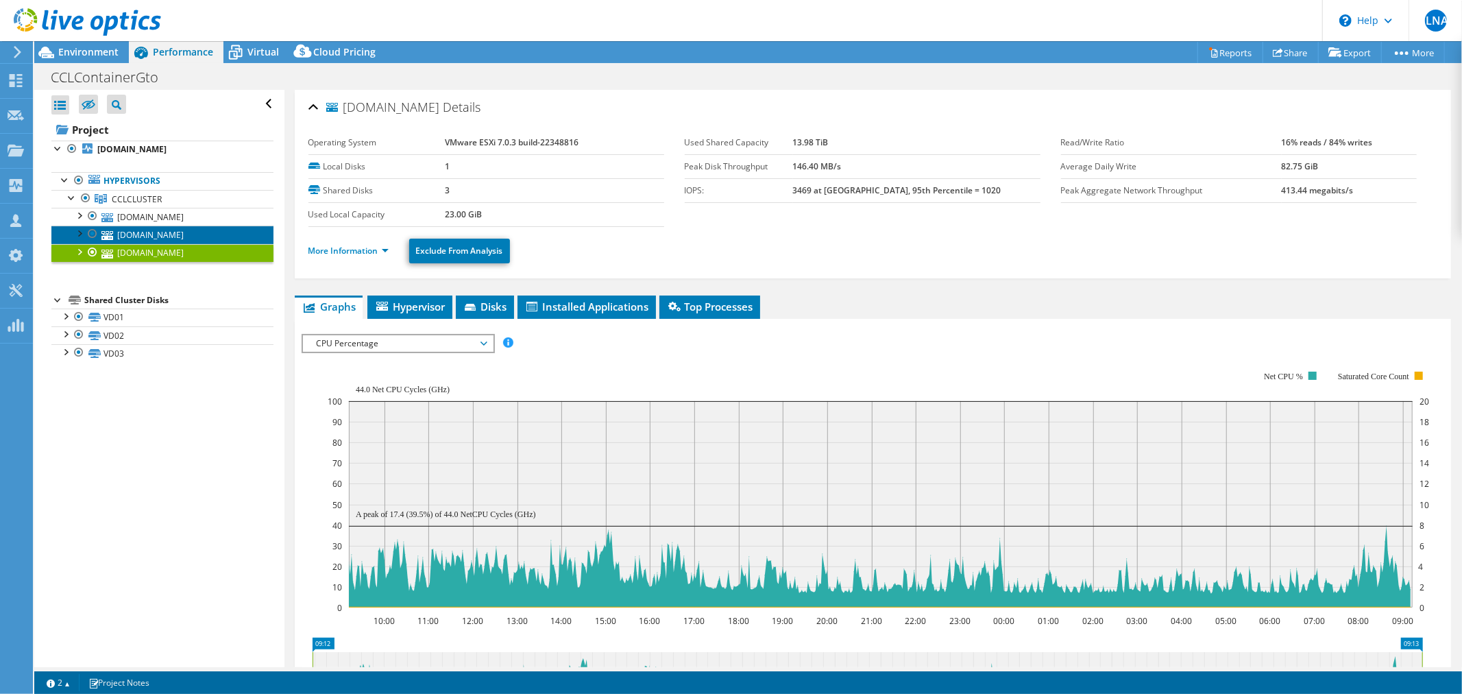
click at [172, 234] on link "[DOMAIN_NAME]" at bounding box center [162, 235] width 222 height 18
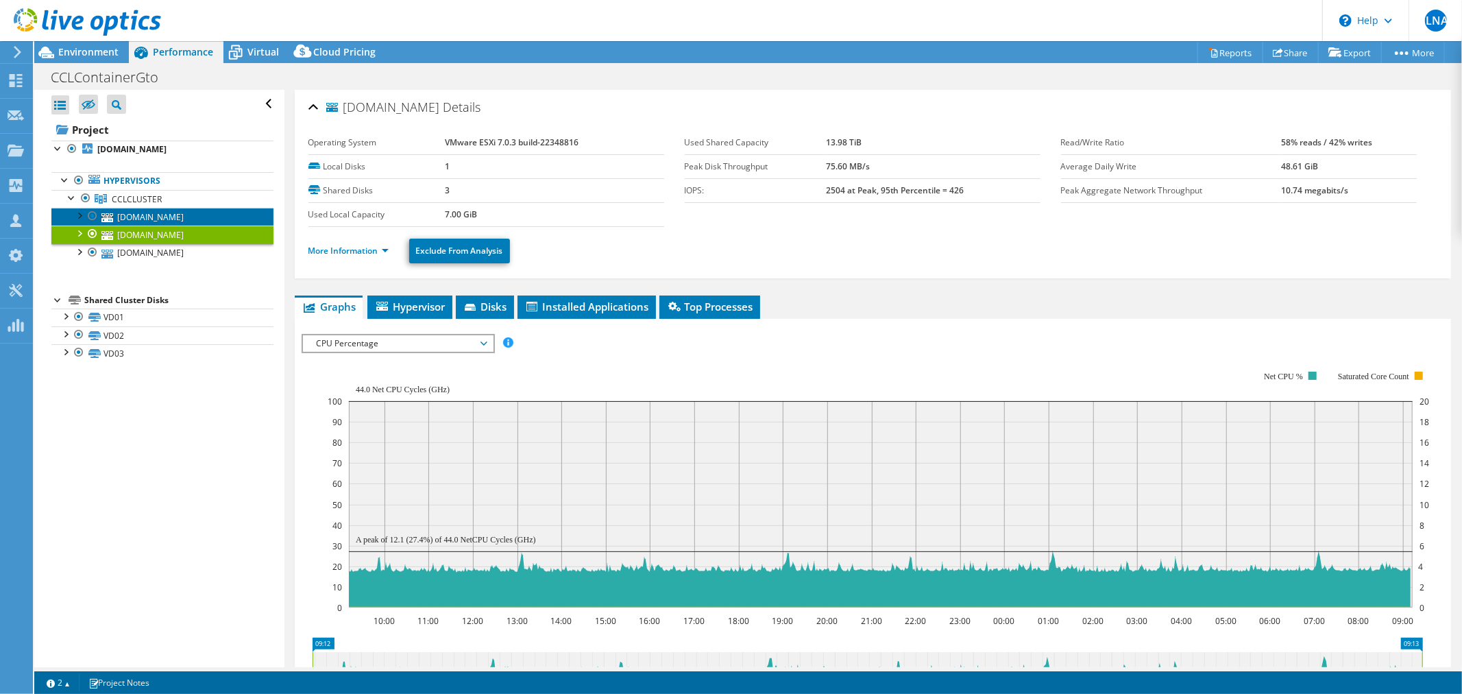
click at [171, 218] on link "[DOMAIN_NAME]" at bounding box center [162, 217] width 222 height 18
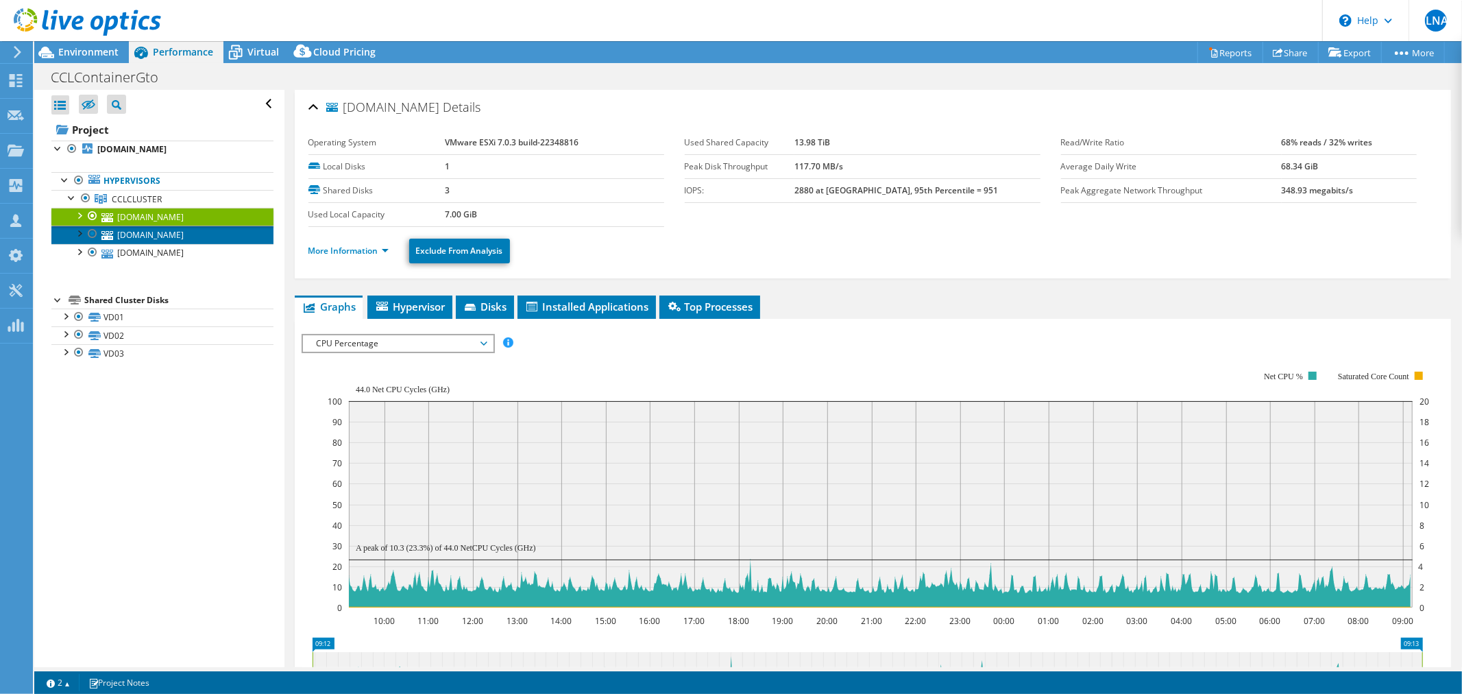
click at [195, 238] on link "[DOMAIN_NAME]" at bounding box center [162, 235] width 222 height 18
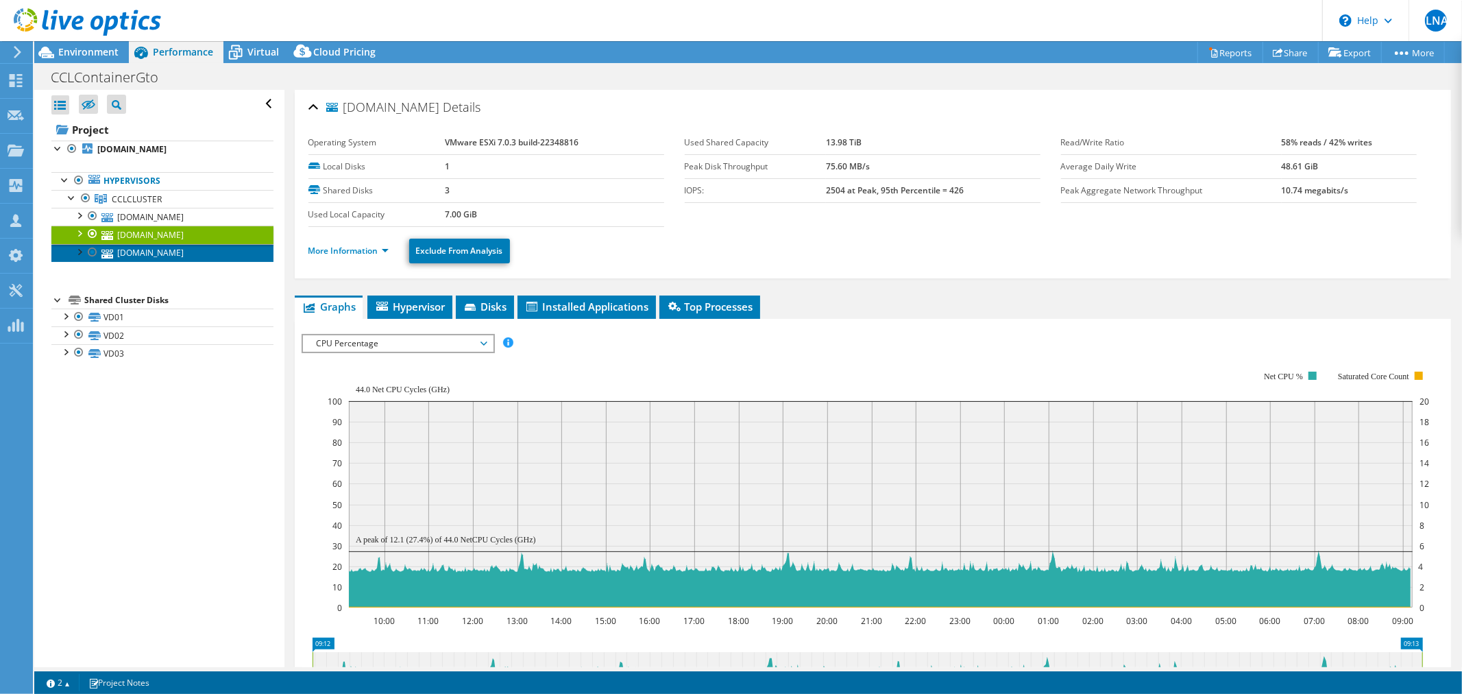
click at [199, 254] on link "[DOMAIN_NAME]" at bounding box center [162, 253] width 222 height 18
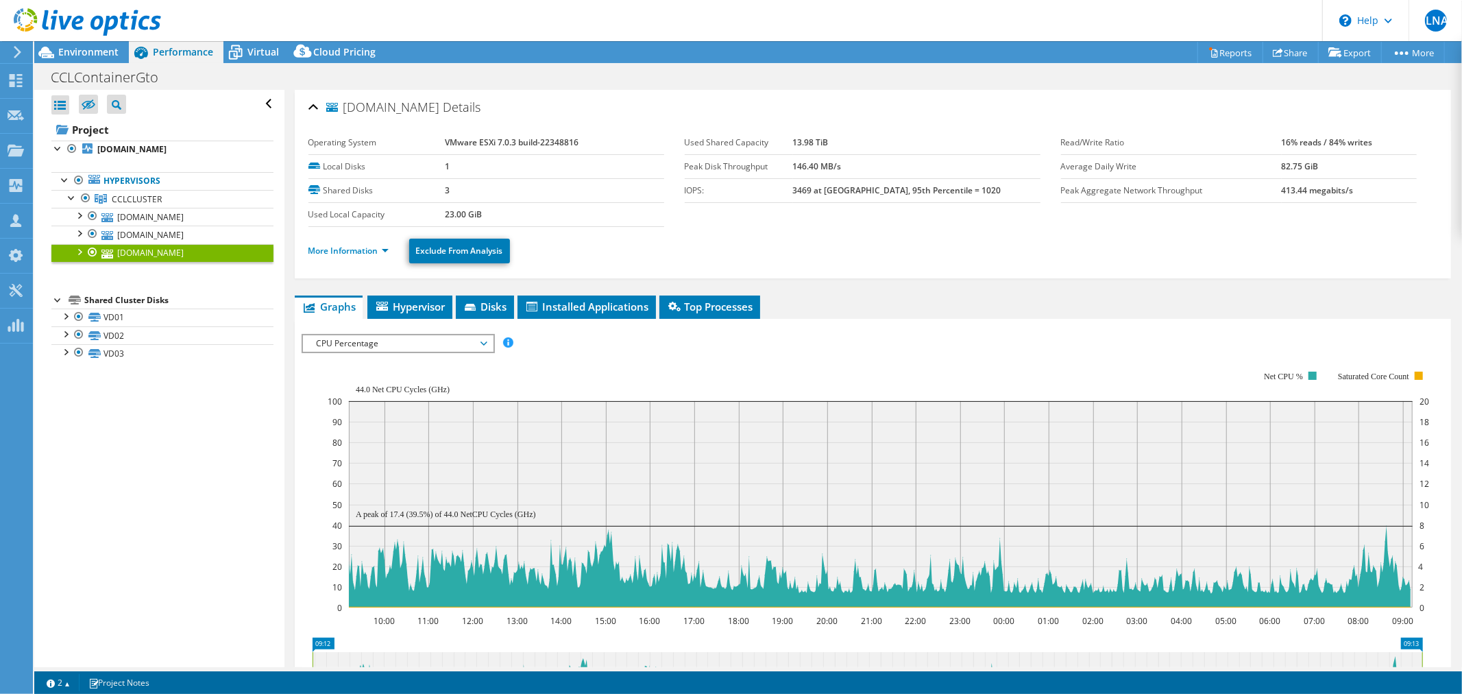
click at [462, 341] on span "CPU Percentage" at bounding box center [398, 343] width 176 height 16
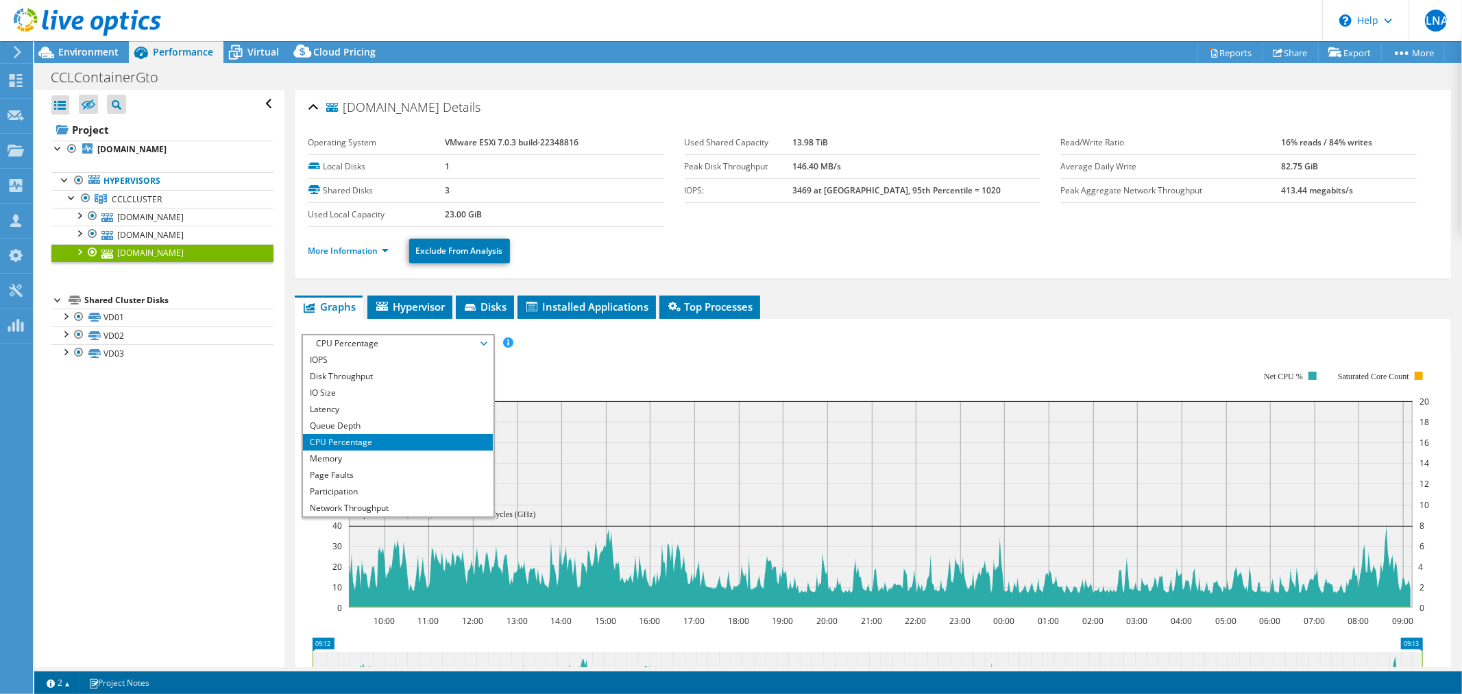
scroll to position [49, 0]
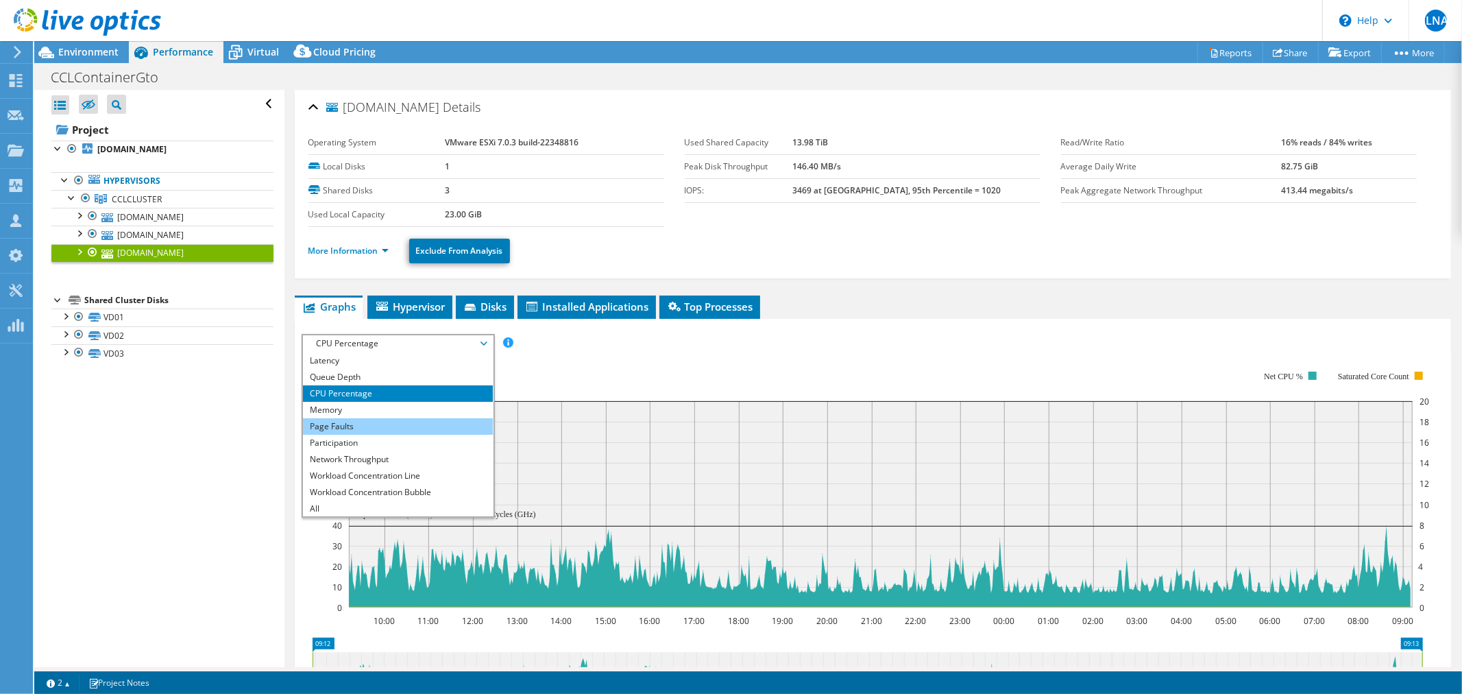
click at [382, 428] on li "Page Faults" at bounding box center [398, 426] width 190 height 16
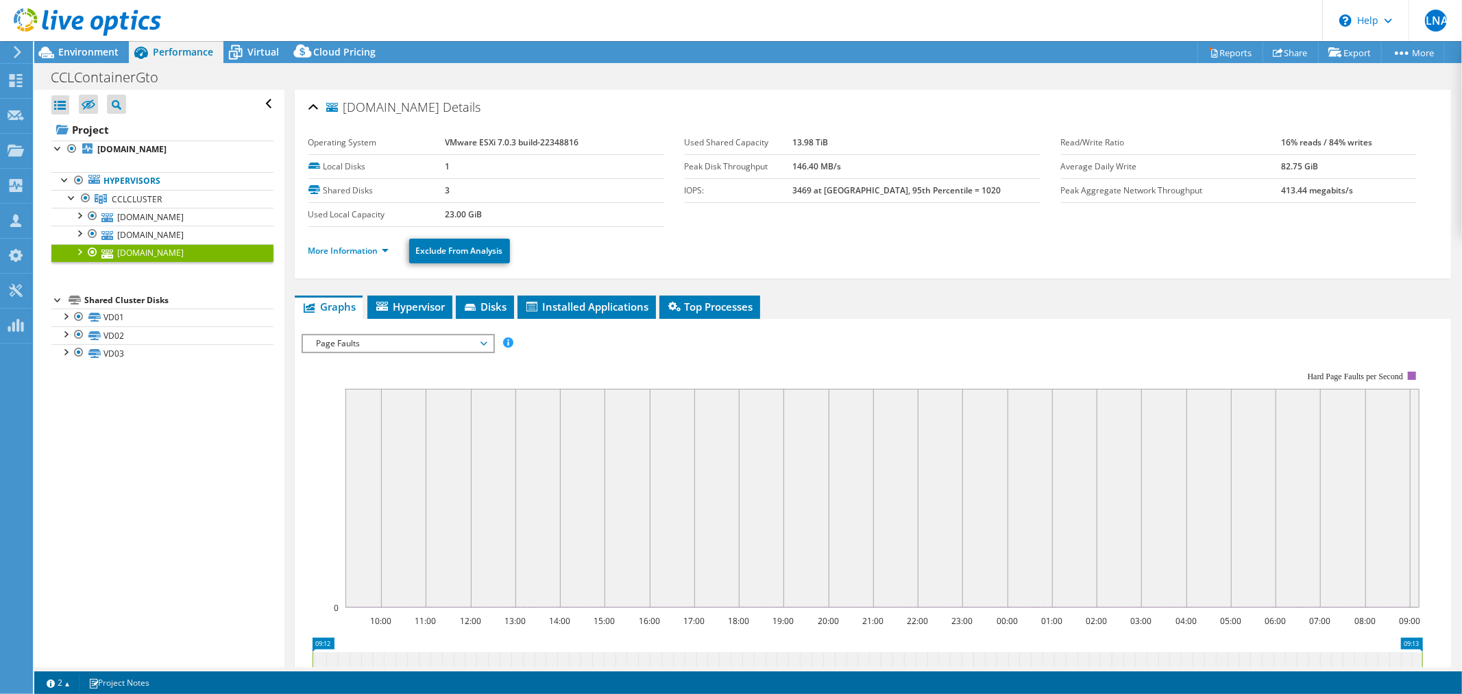
click at [370, 338] on span "Page Faults" at bounding box center [398, 343] width 176 height 16
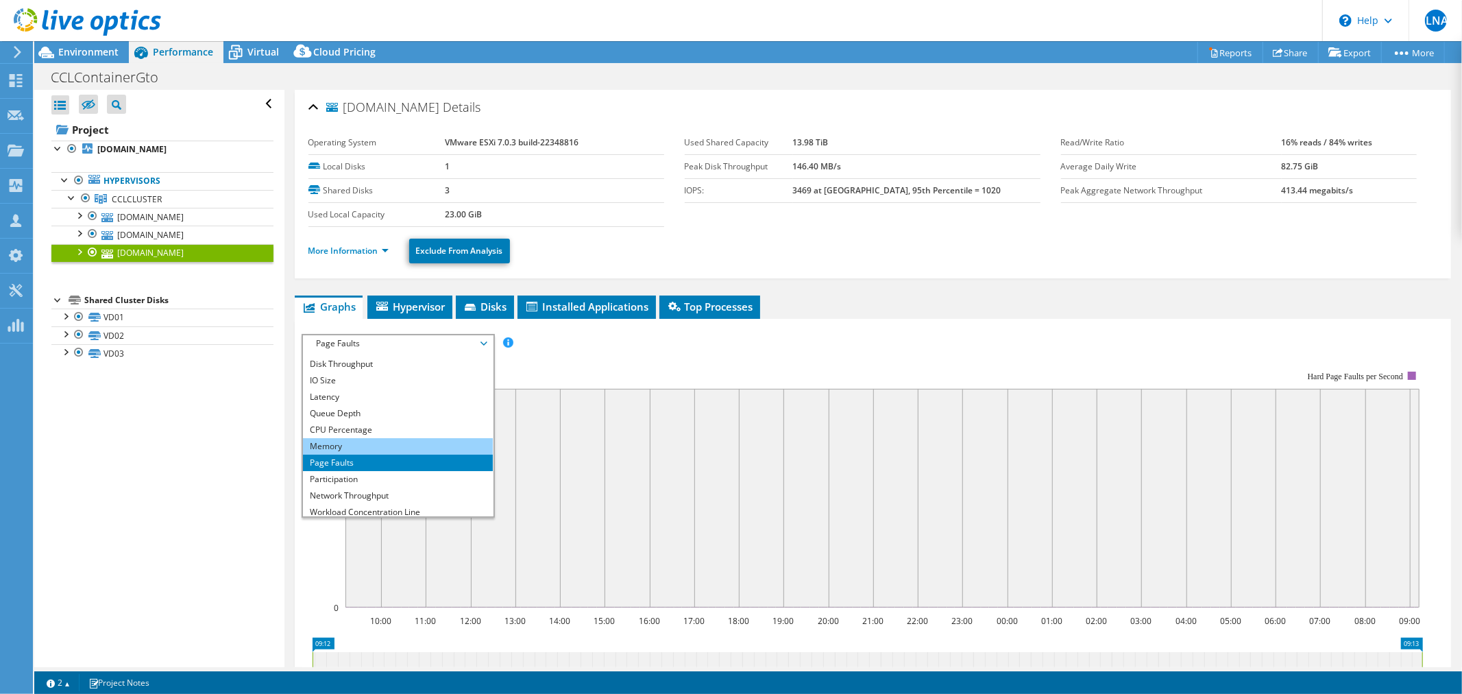
scroll to position [0, 0]
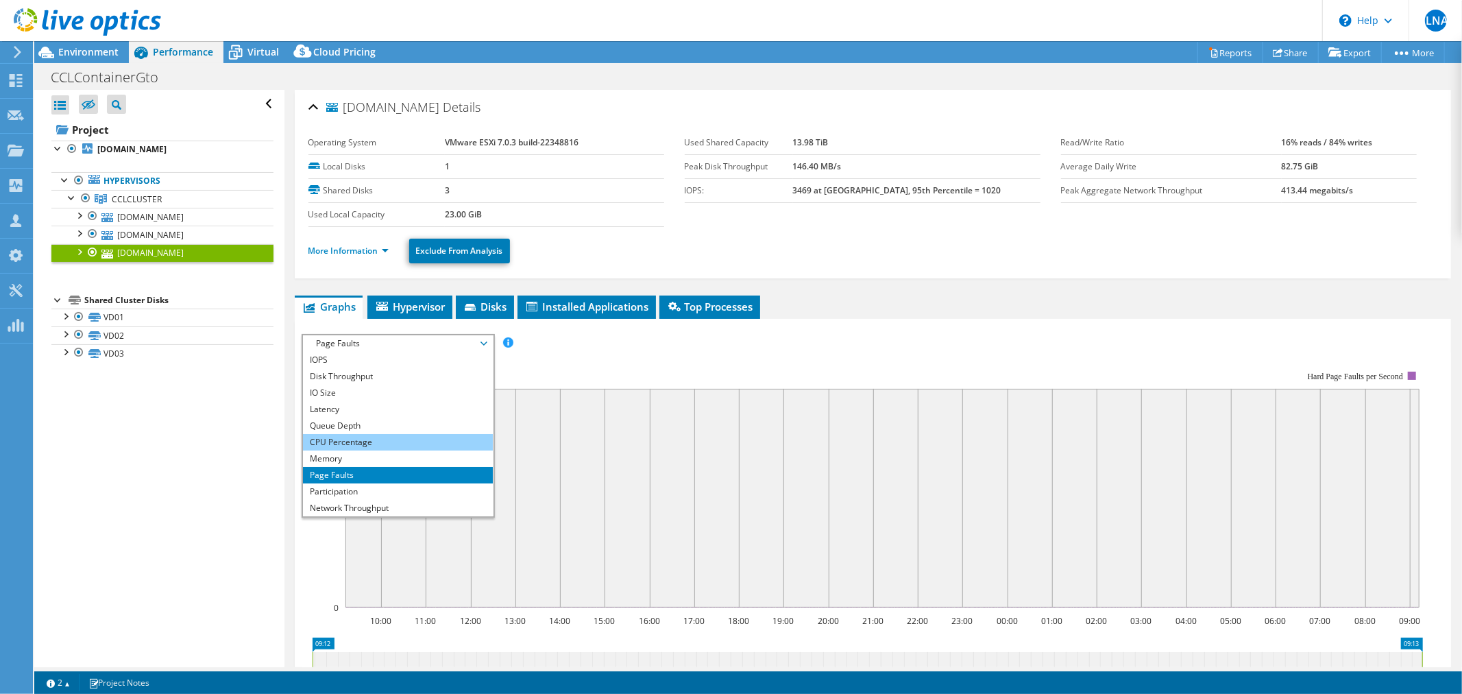
click at [366, 439] on li "CPU Percentage" at bounding box center [398, 442] width 190 height 16
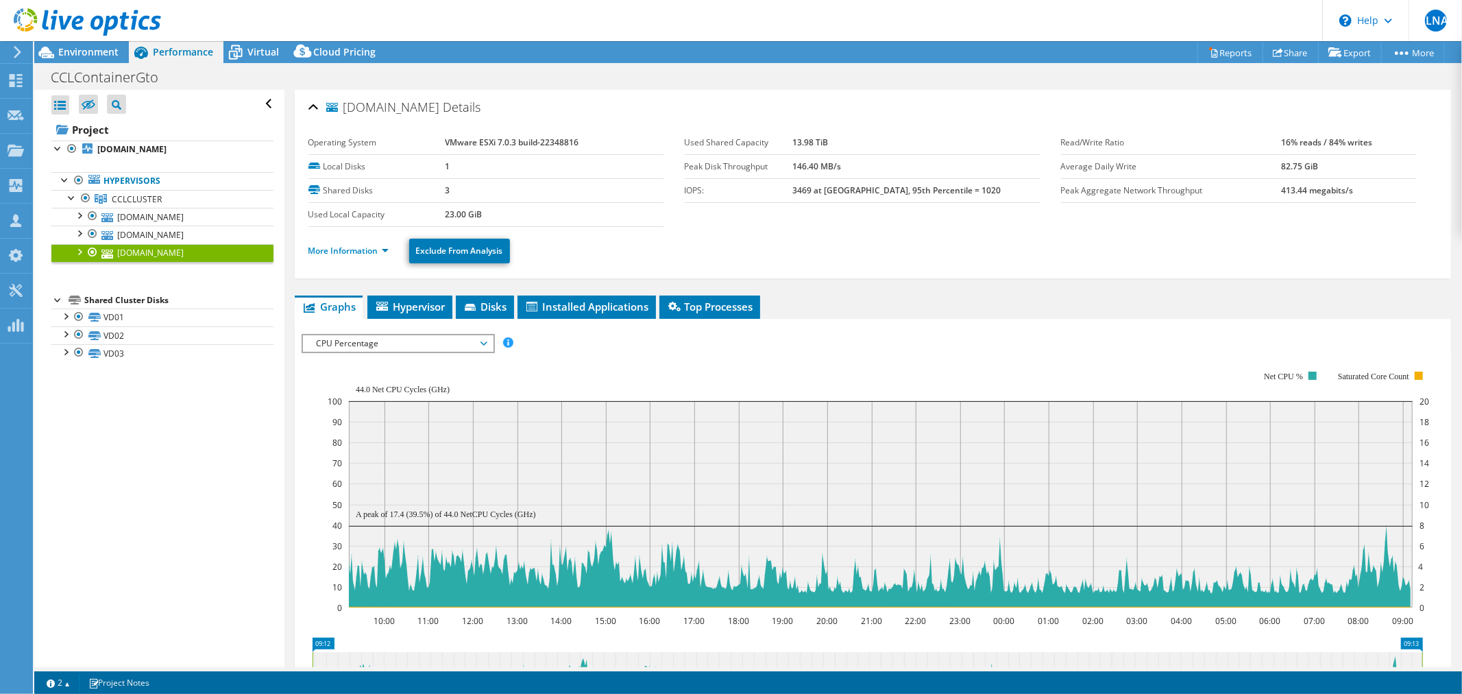
click at [328, 258] on ul "More Information Exclude From Analysis" at bounding box center [872, 249] width 1129 height 28
click at [336, 251] on link "More Information" at bounding box center [348, 251] width 80 height 12
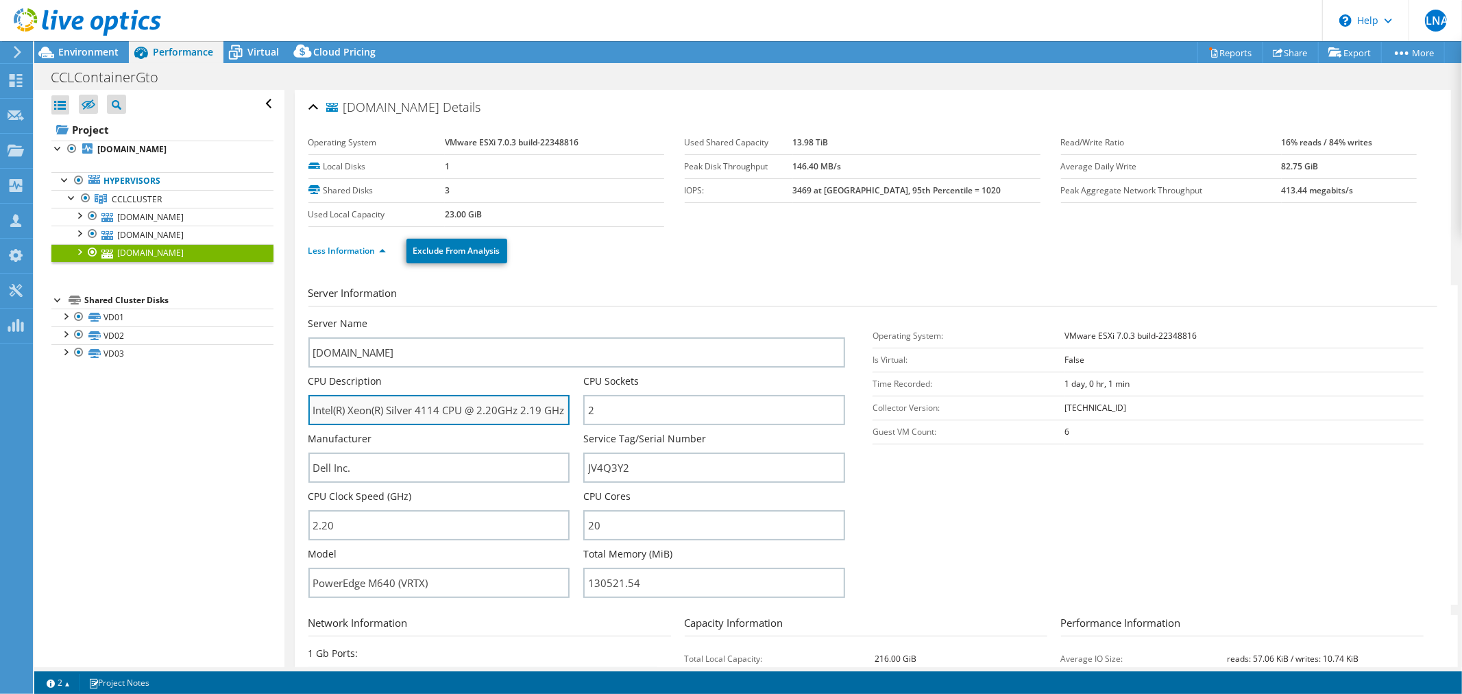
drag, startPoint x: 387, startPoint y: 407, endPoint x: 437, endPoint y: 409, distance: 50.1
click at [437, 409] on input "Intel(R) Xeon(R) Silver 4114 CPU @ 2.20GHz 2.19 GHz" at bounding box center [439, 410] width 262 height 30
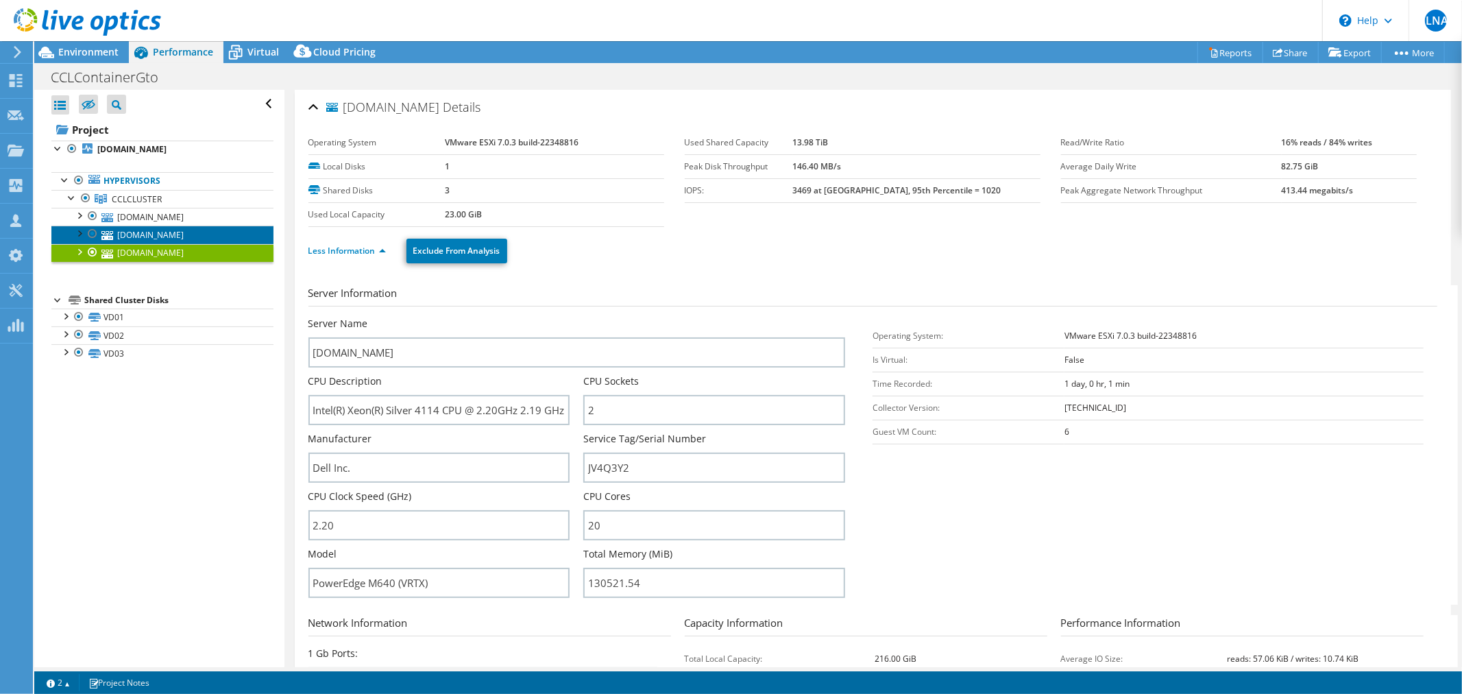
click at [159, 240] on link "[DOMAIN_NAME]" at bounding box center [162, 235] width 222 height 18
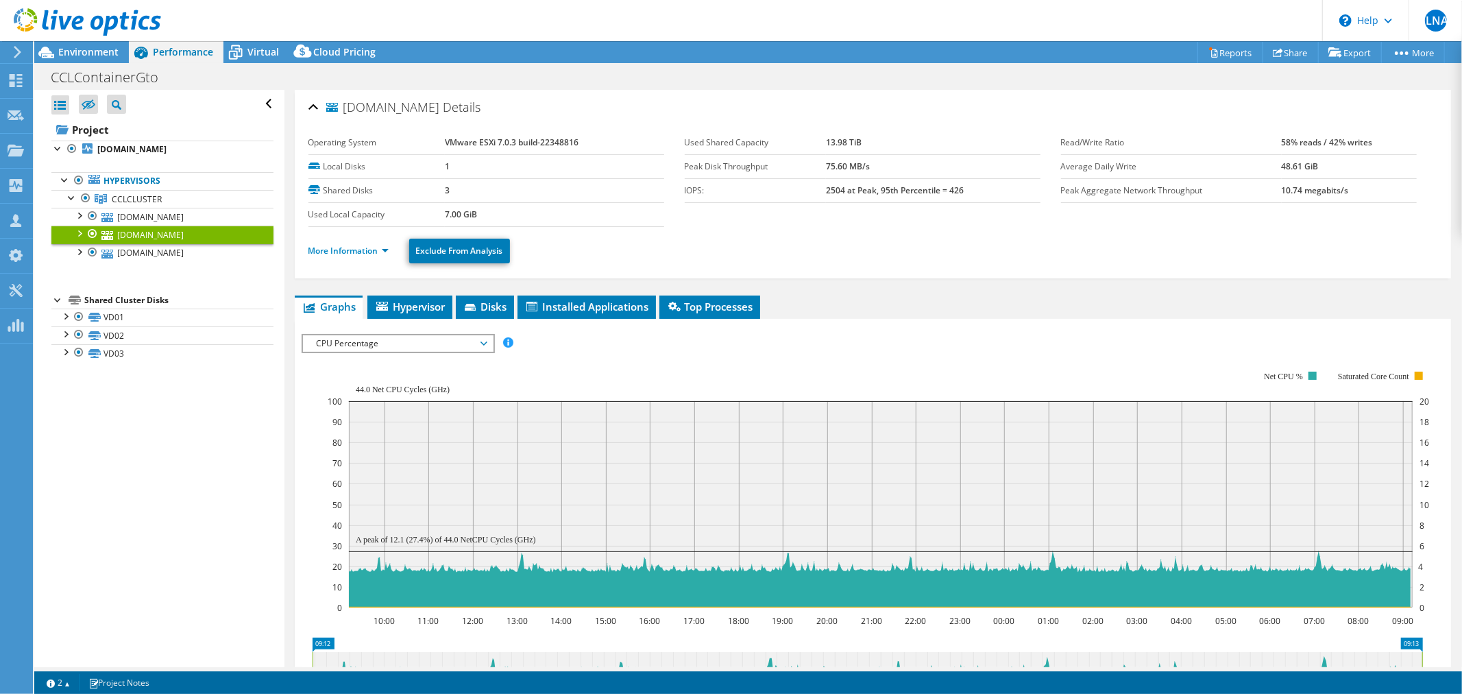
click at [360, 257] on li "More Information" at bounding box center [352, 250] width 88 height 15
click at [360, 252] on link "More Information" at bounding box center [348, 251] width 80 height 12
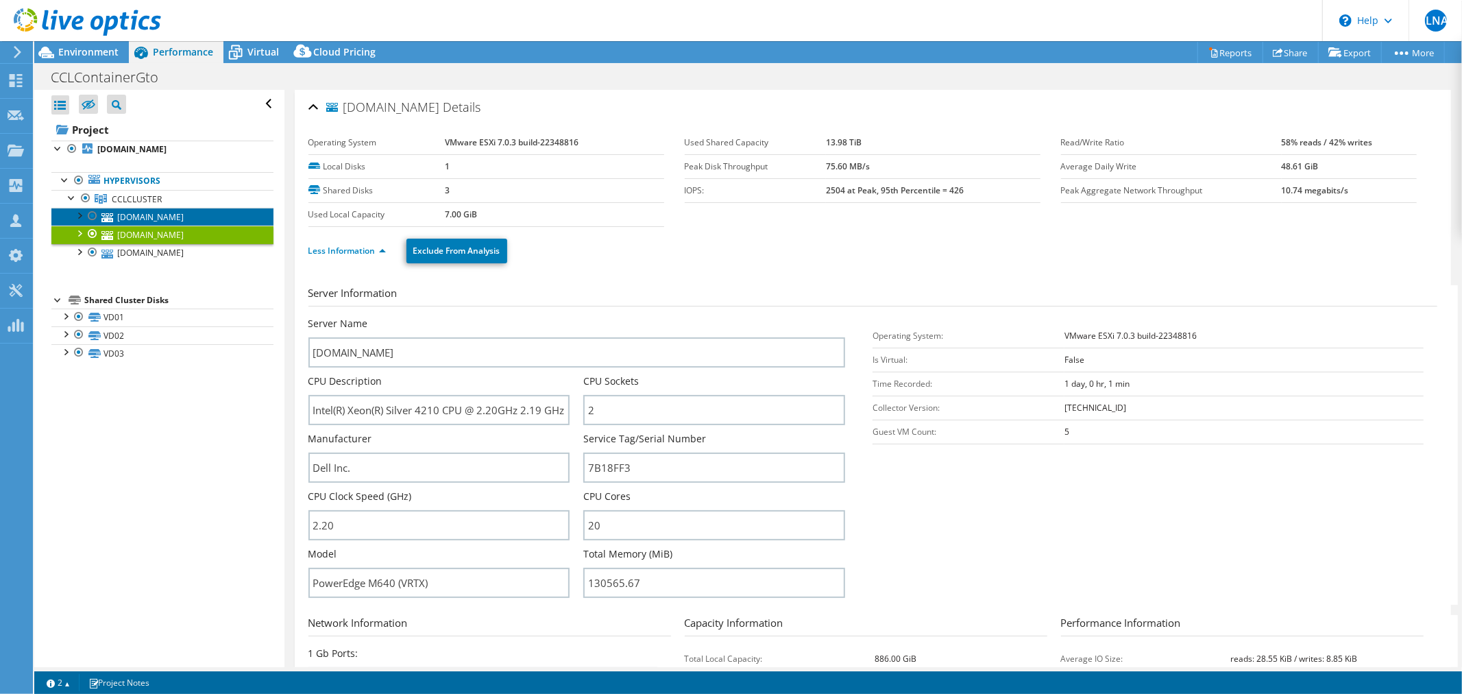
click at [167, 219] on link "[DOMAIN_NAME]" at bounding box center [162, 217] width 222 height 18
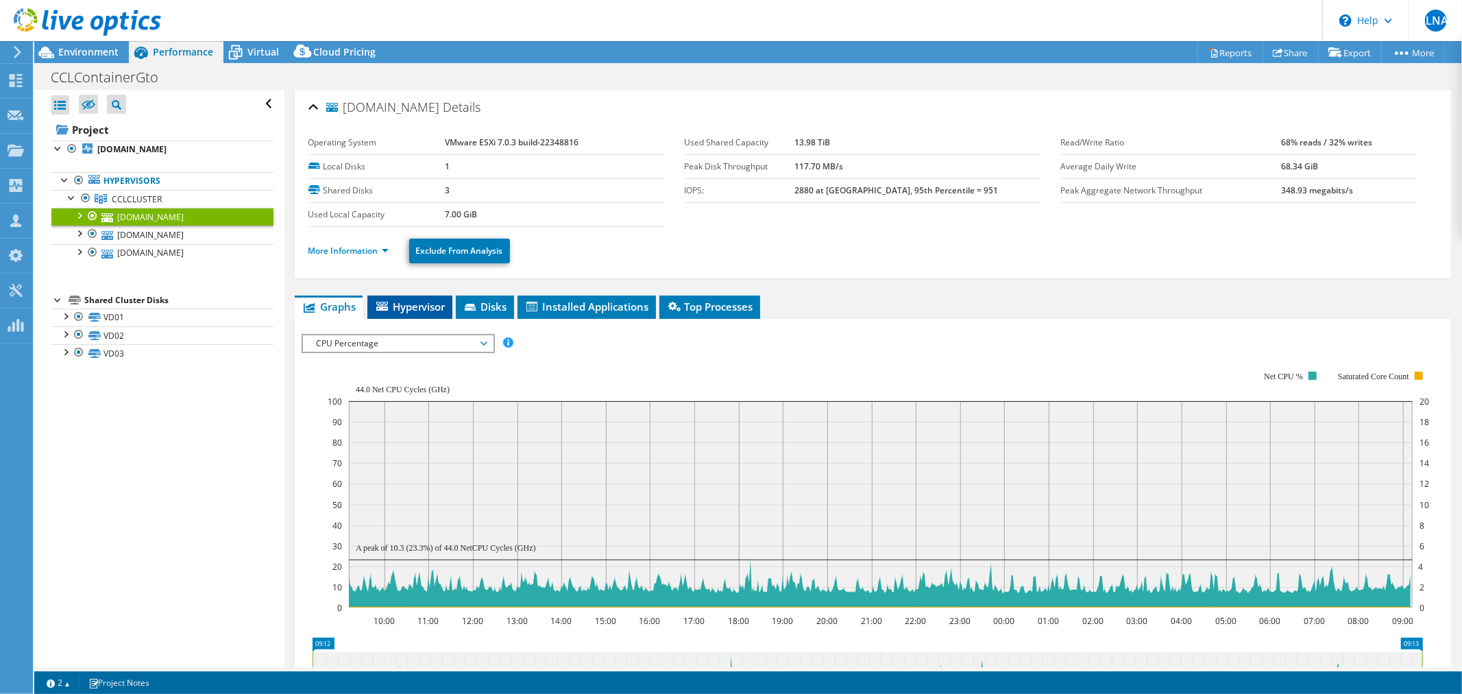
click at [418, 306] on span "Hypervisor" at bounding box center [409, 307] width 71 height 14
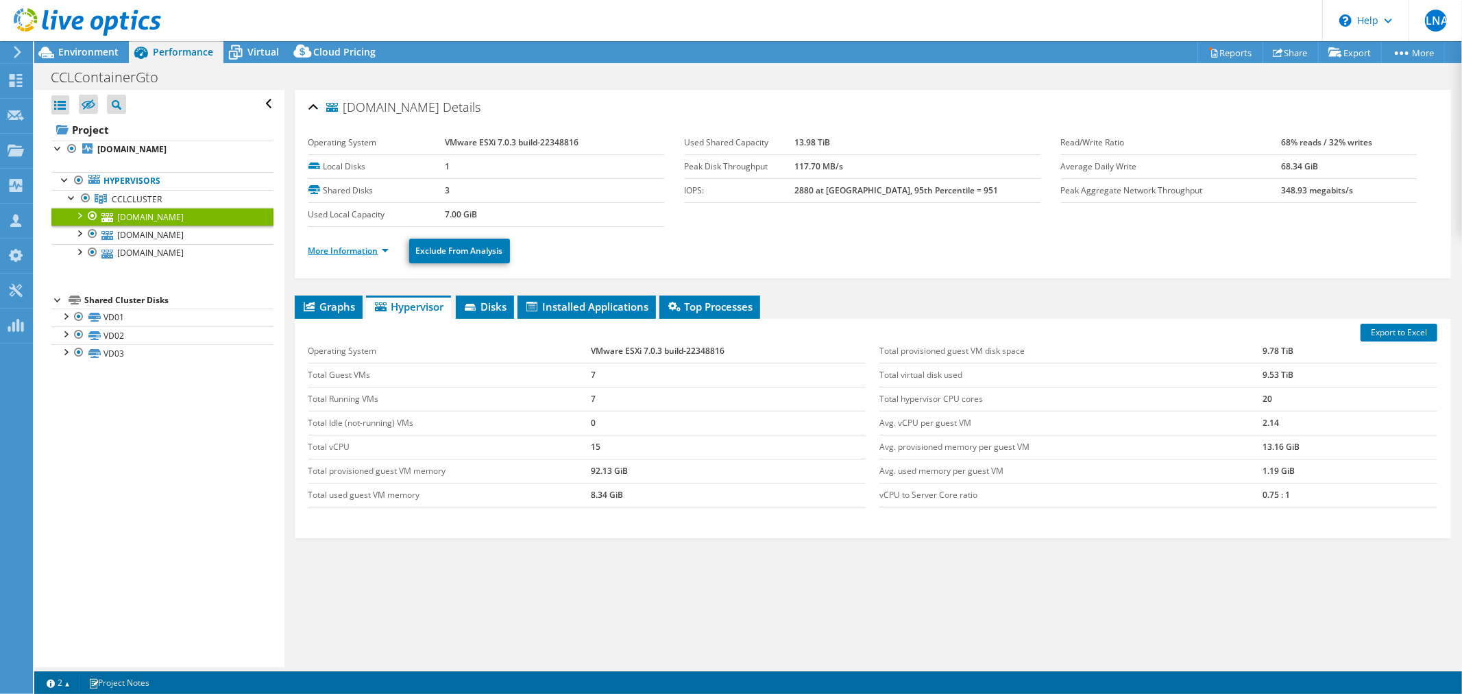
click at [339, 254] on link "More Information" at bounding box center [348, 251] width 80 height 12
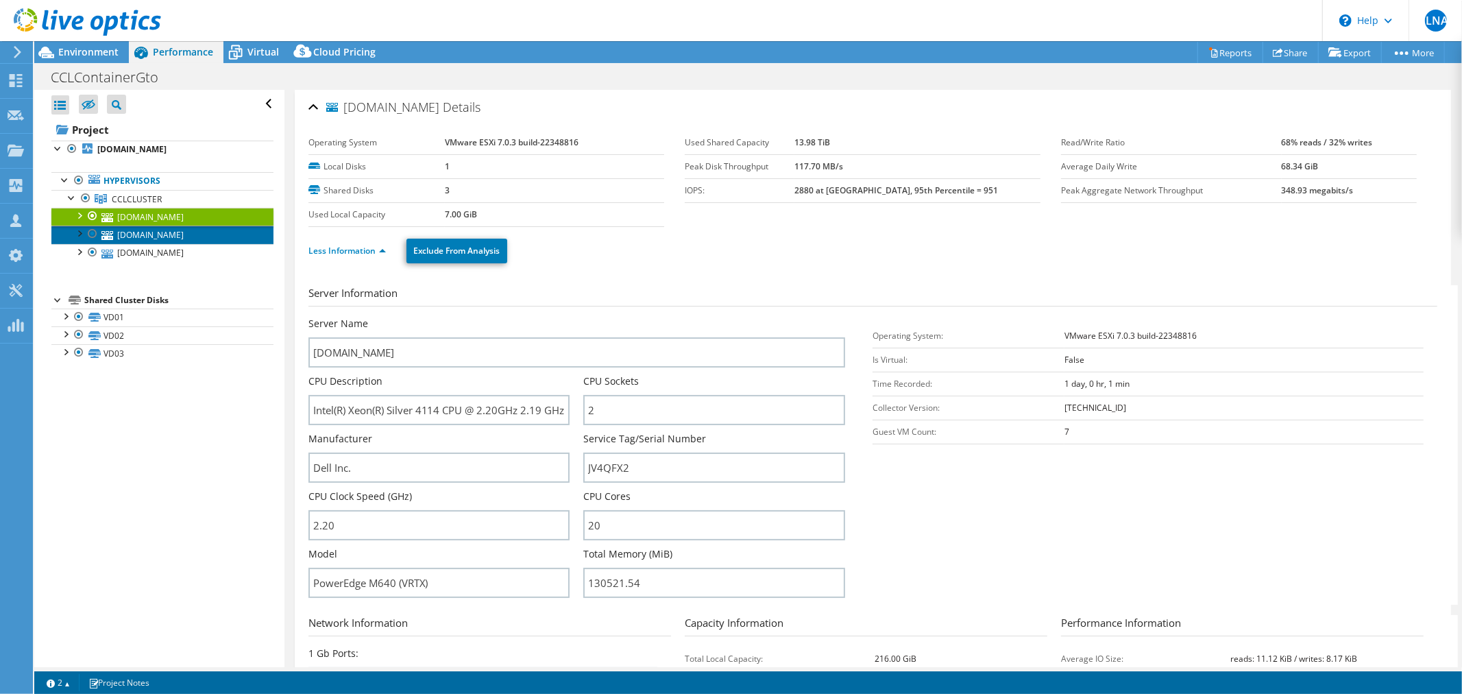
click at [206, 234] on link "[DOMAIN_NAME]" at bounding box center [162, 235] width 222 height 18
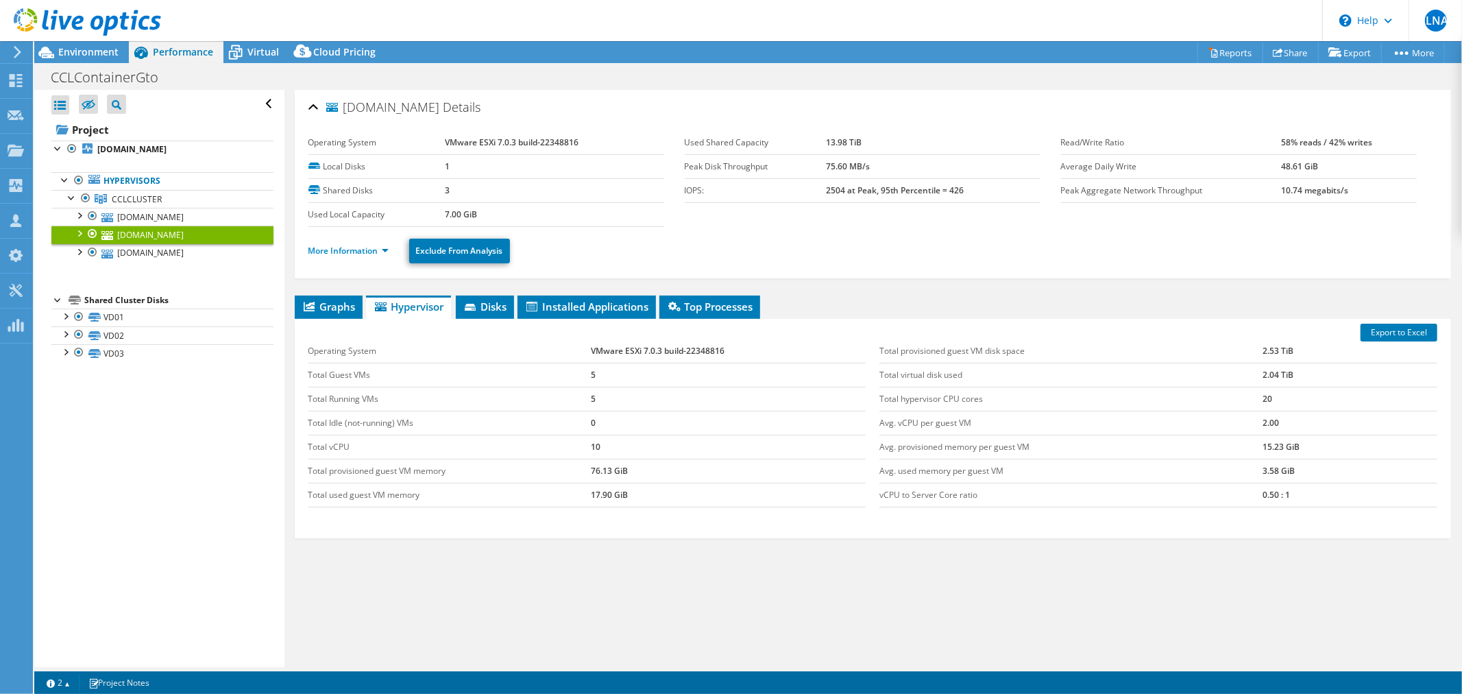
click at [348, 256] on li "More Information" at bounding box center [352, 250] width 88 height 15
click at [348, 255] on link "More Information" at bounding box center [348, 251] width 80 height 12
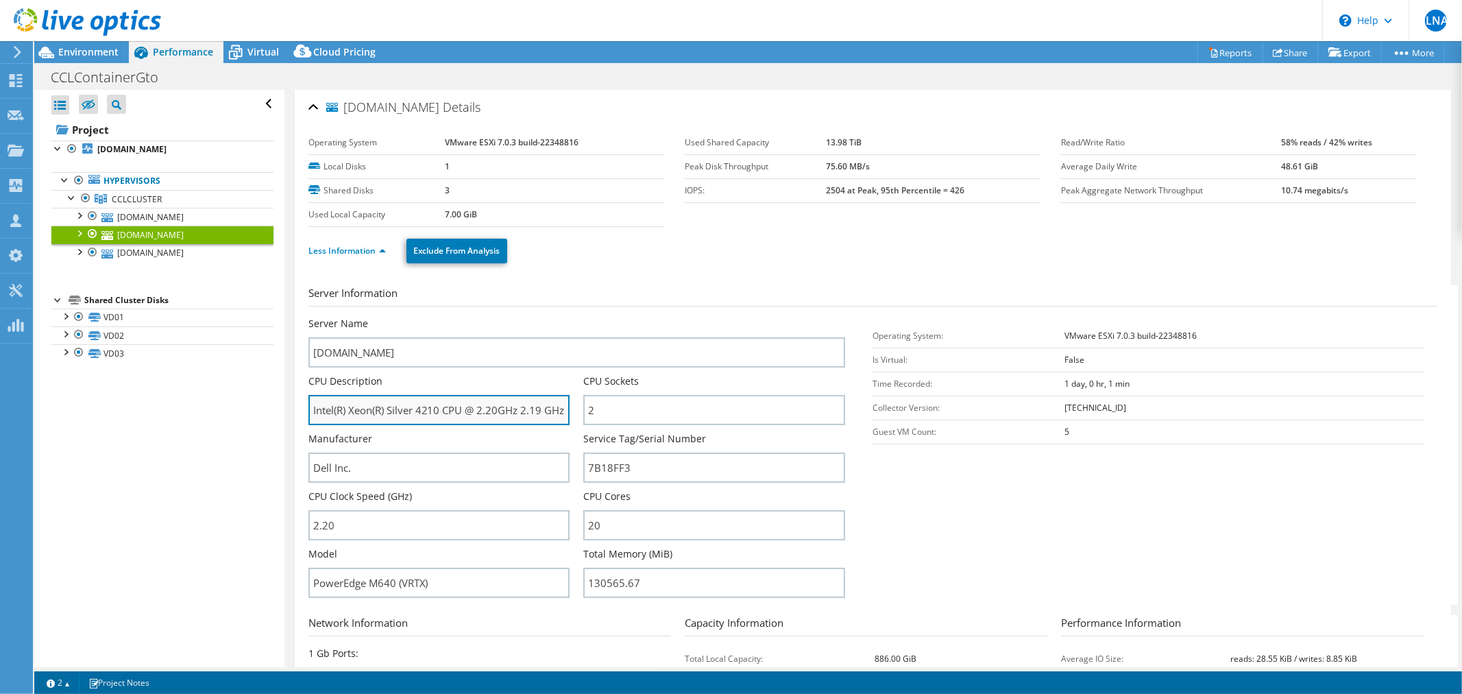
drag, startPoint x: 387, startPoint y: 407, endPoint x: 439, endPoint y: 404, distance: 52.1
click at [439, 404] on input "Intel(R) Xeon(R) Silver 4210 CPU @ 2.20GHz 2.19 GHz" at bounding box center [439, 410] width 262 height 30
